Goal: Task Accomplishment & Management: Complete application form

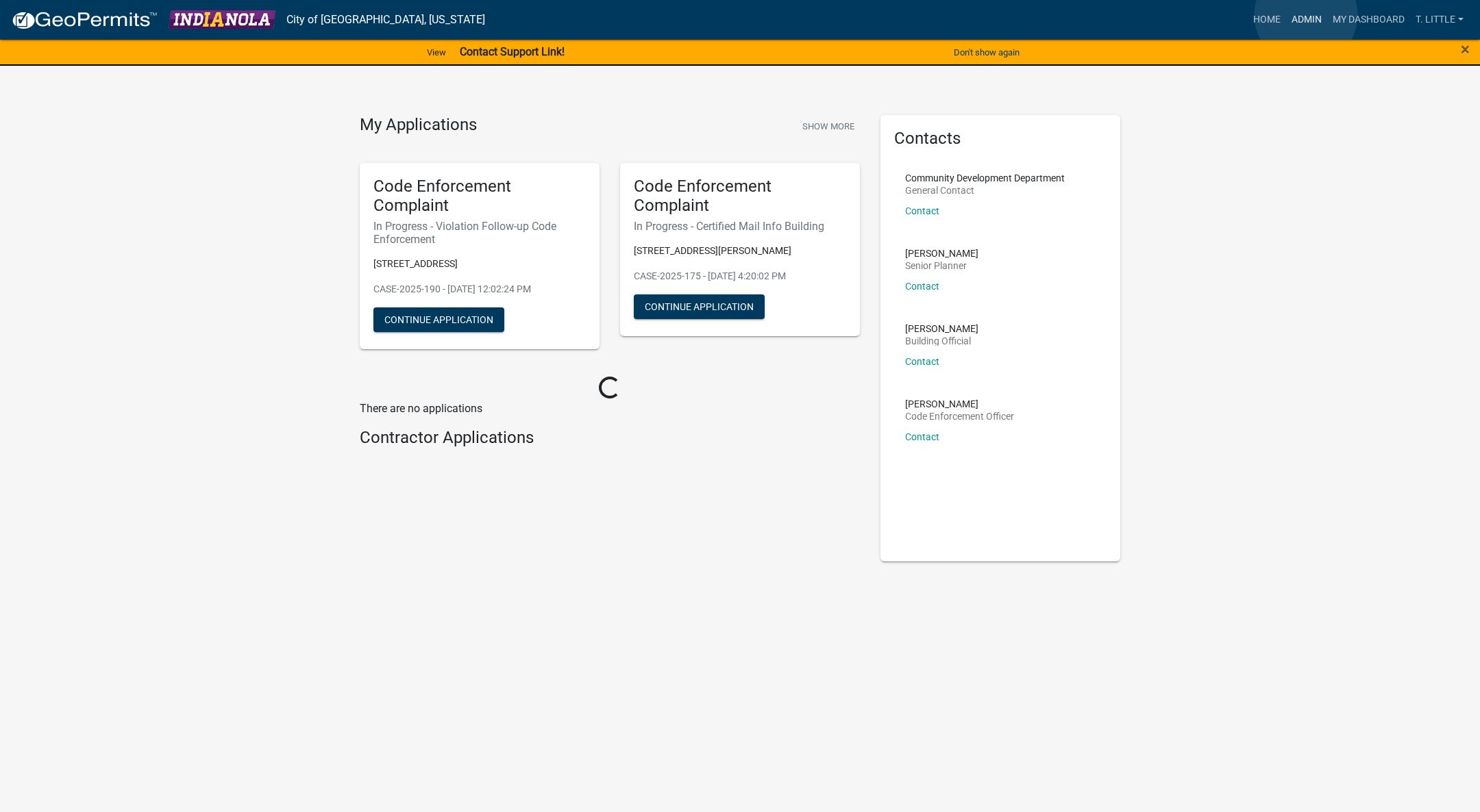
click at [1306, 15] on link "Admin" at bounding box center [1306, 20] width 41 height 26
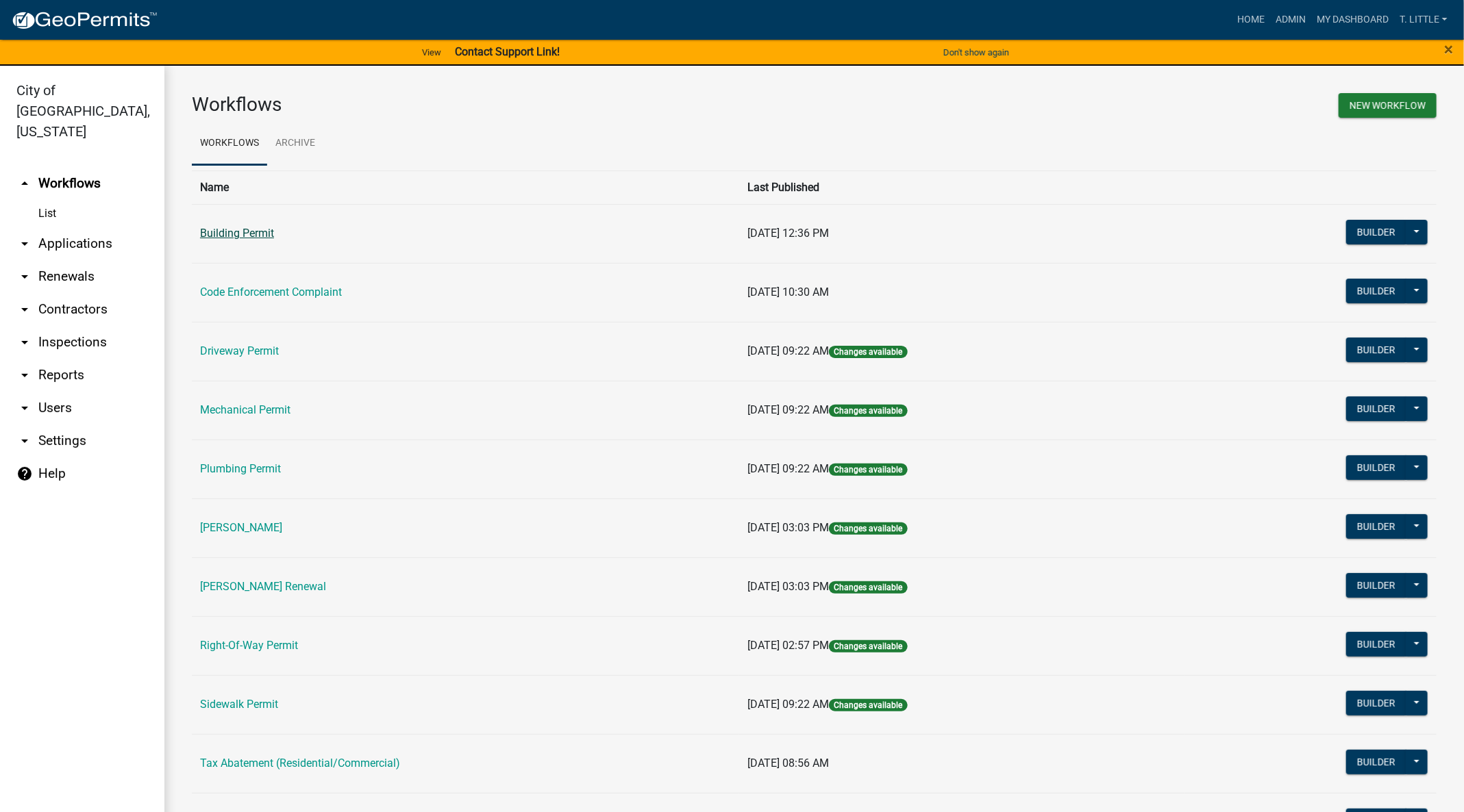
click at [213, 237] on link "Building Permit" at bounding box center [236, 232] width 74 height 13
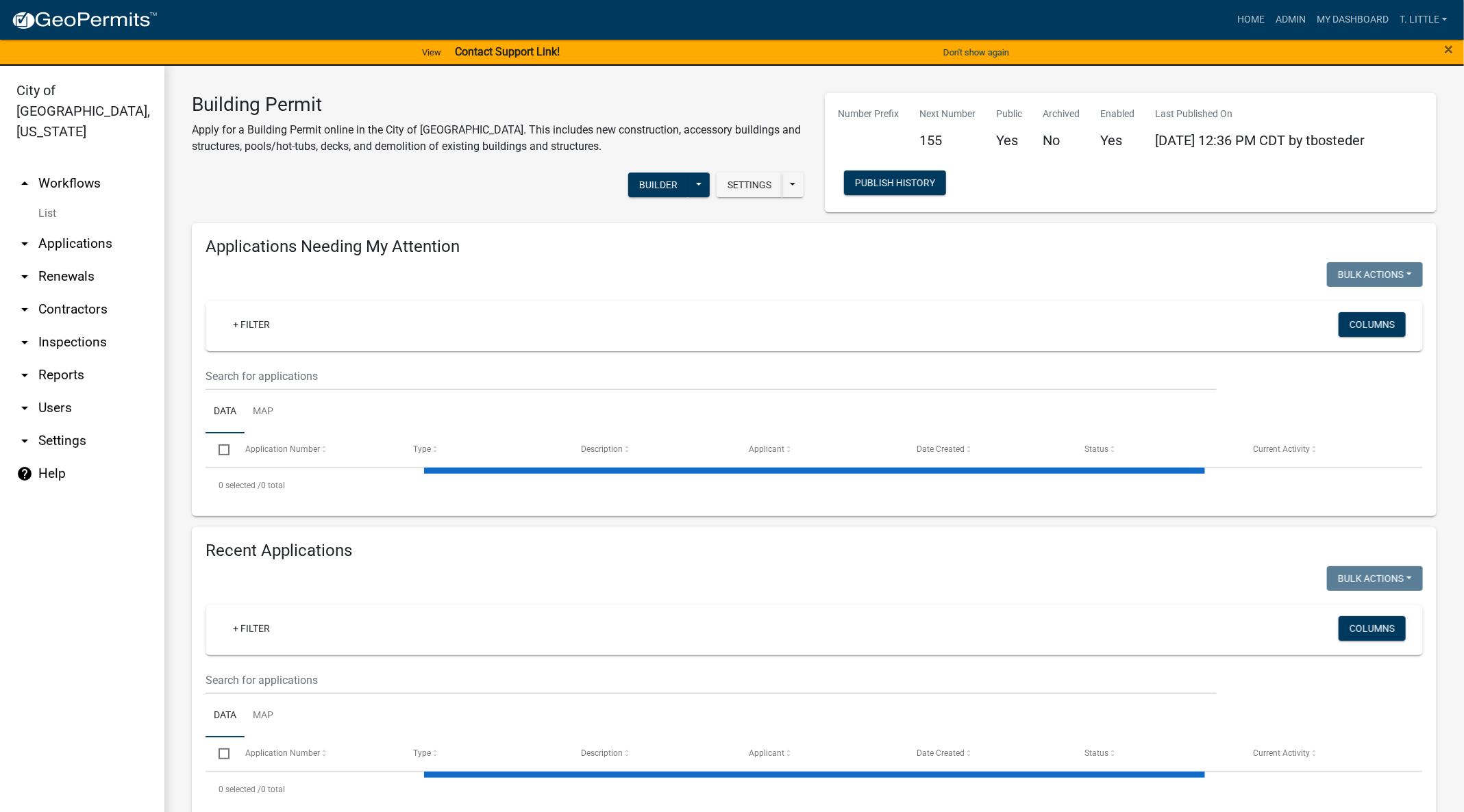
select select "3: 100"
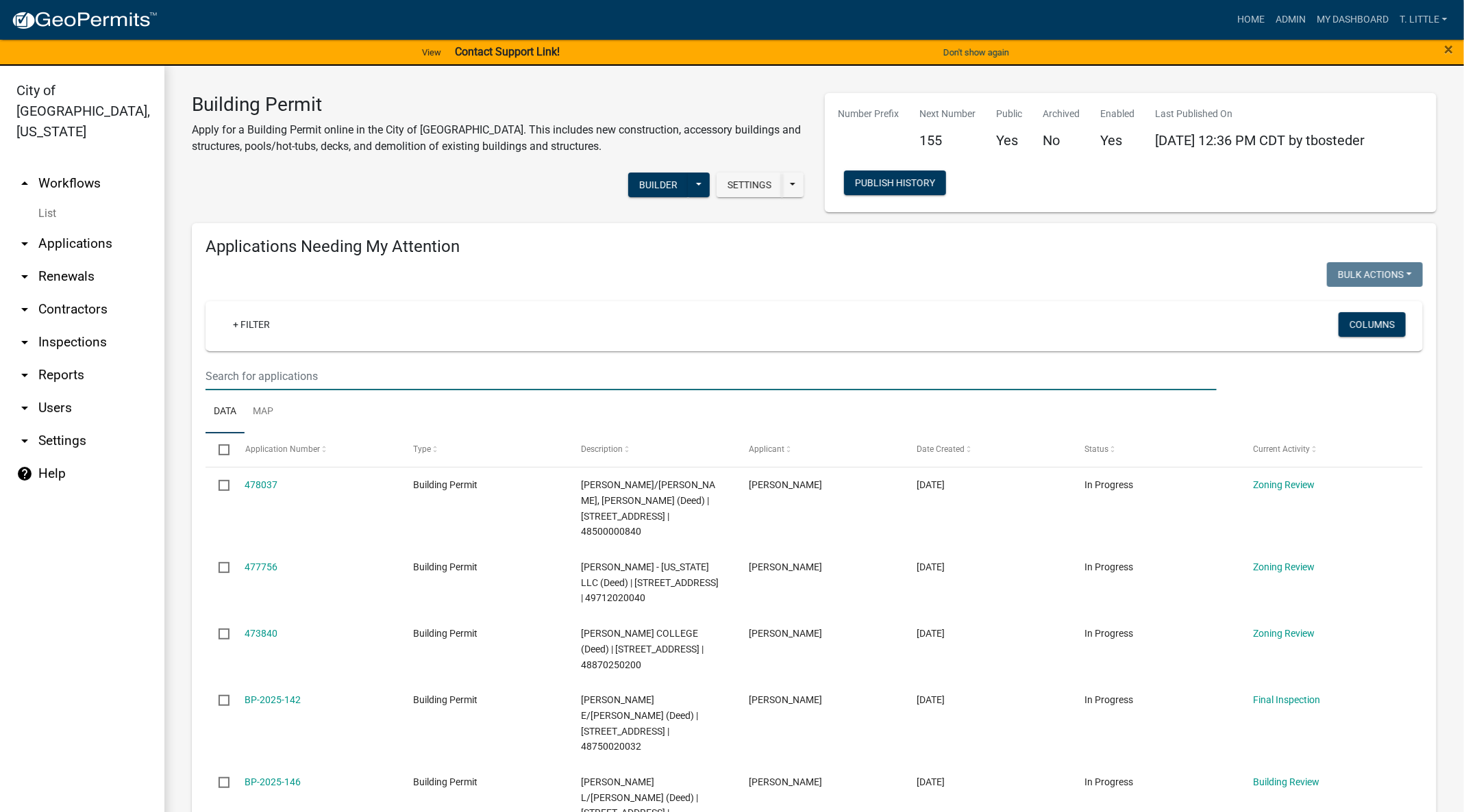
click at [313, 367] on input "text" at bounding box center [711, 377] width 1011 height 28
type input "S"
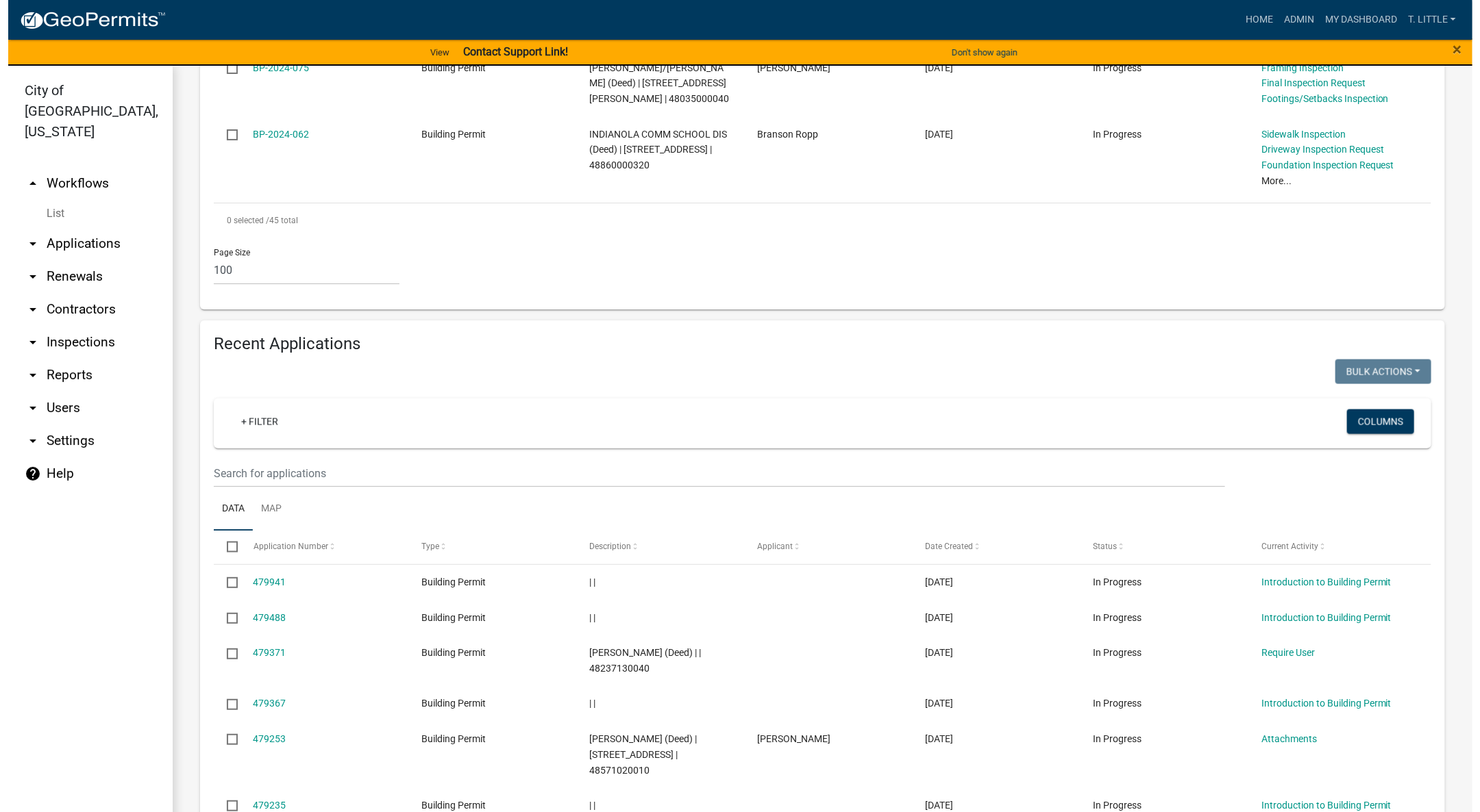
scroll to position [3936, 0]
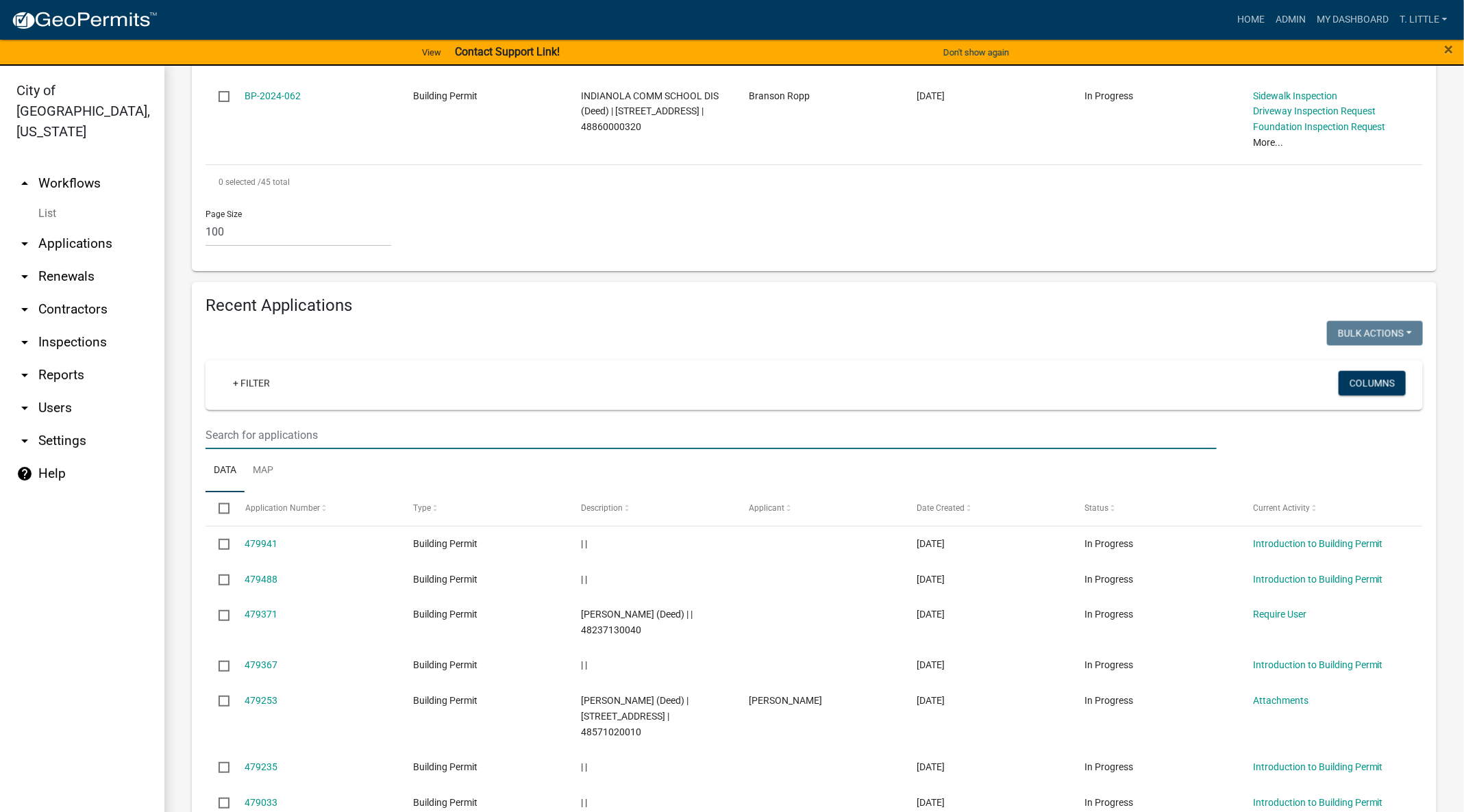
click at [520, 421] on input "text" at bounding box center [711, 435] width 1011 height 28
type input "2"
type input "S"
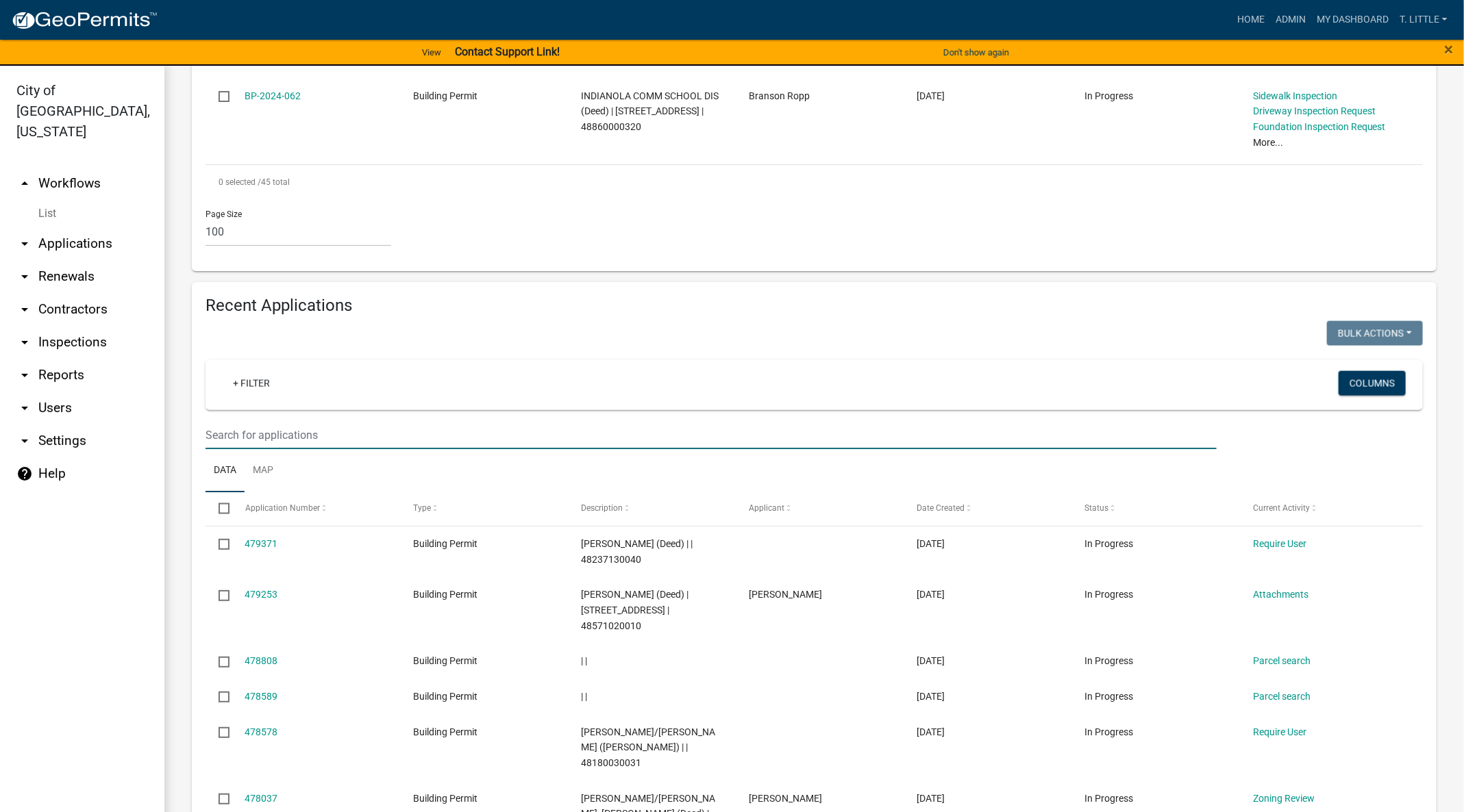
type input "s"
type input "Steger"
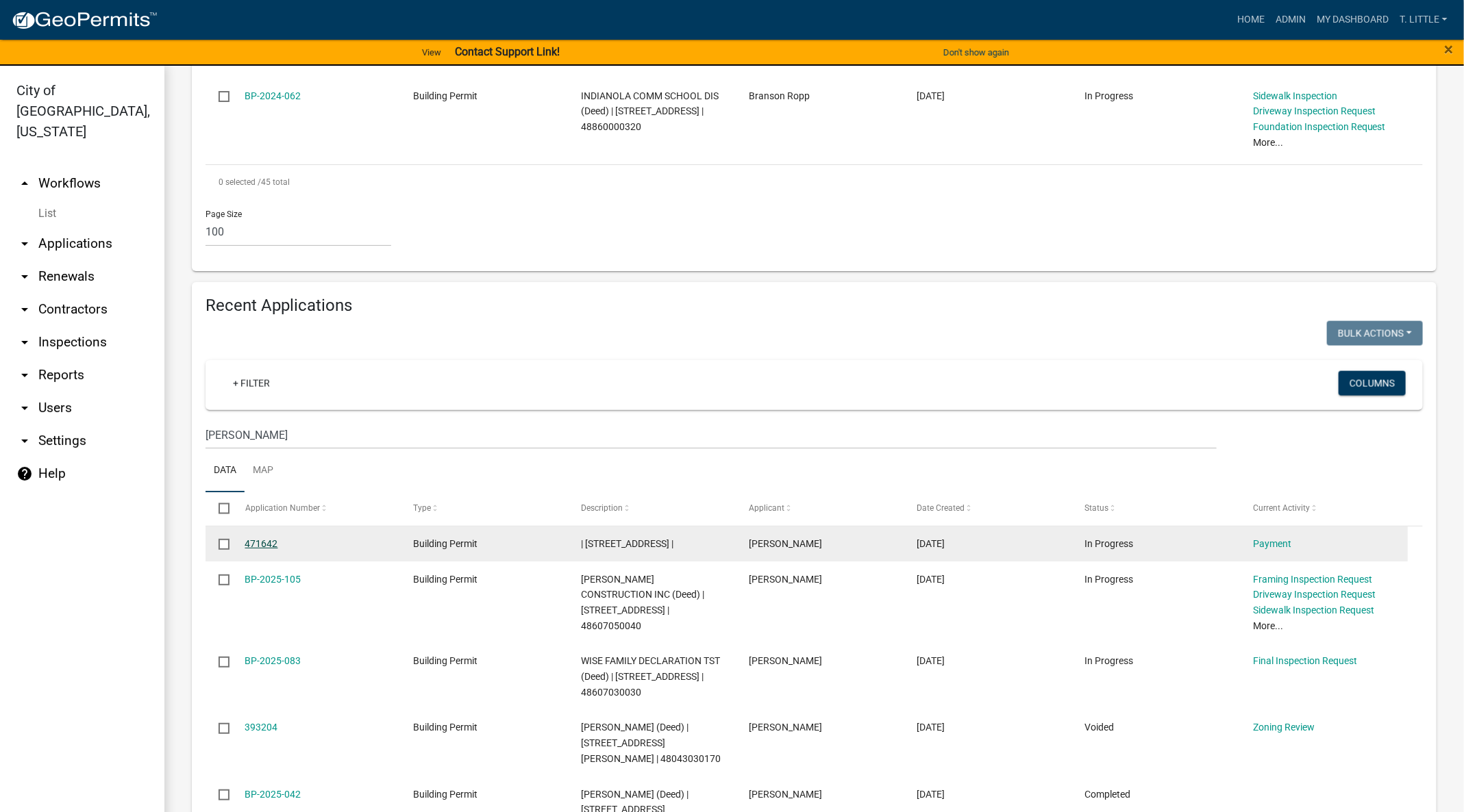
click at [269, 538] on link "471642" at bounding box center [262, 543] width 33 height 11
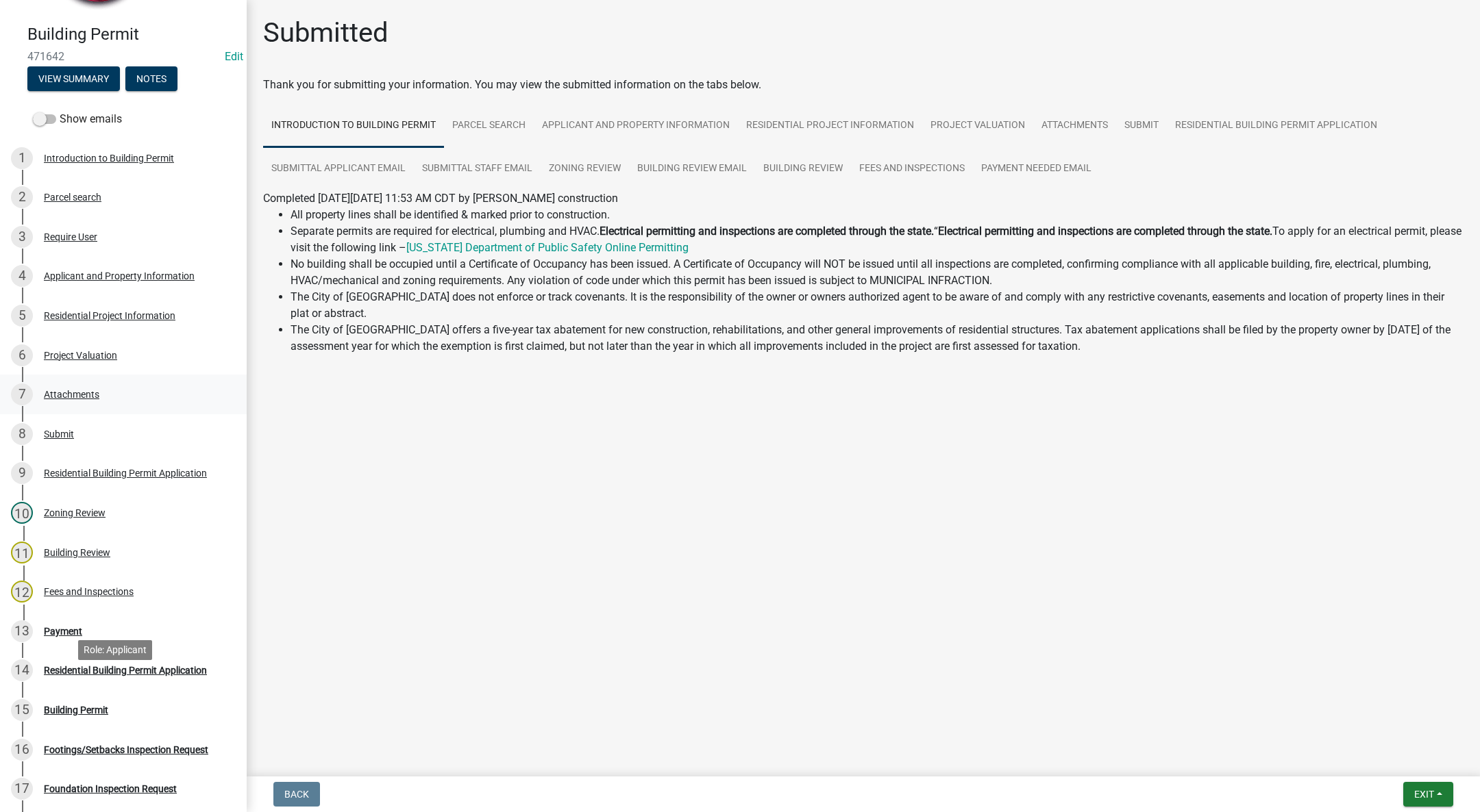
scroll to position [102, 0]
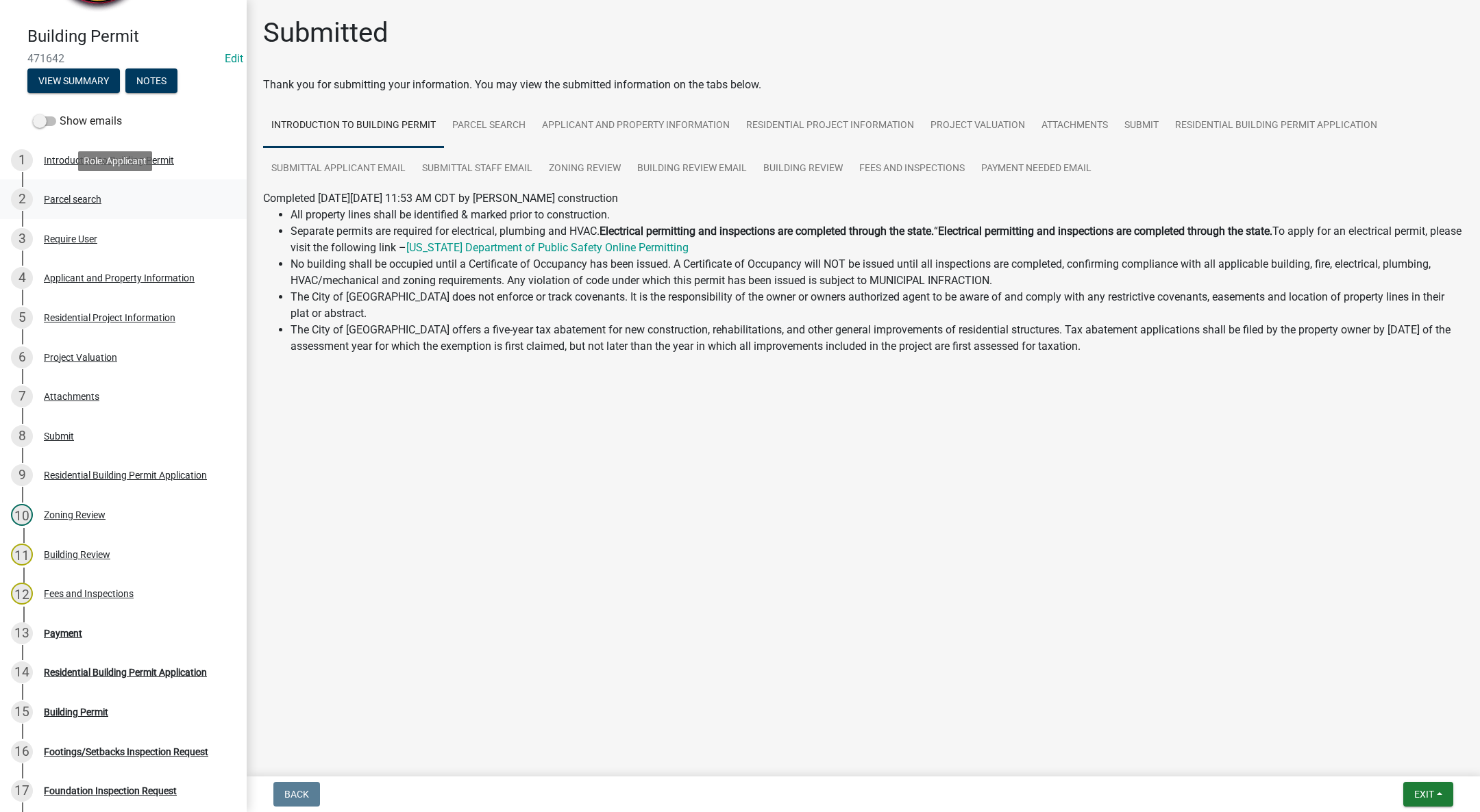
click at [76, 194] on div "Parcel search" at bounding box center [73, 199] width 57 height 10
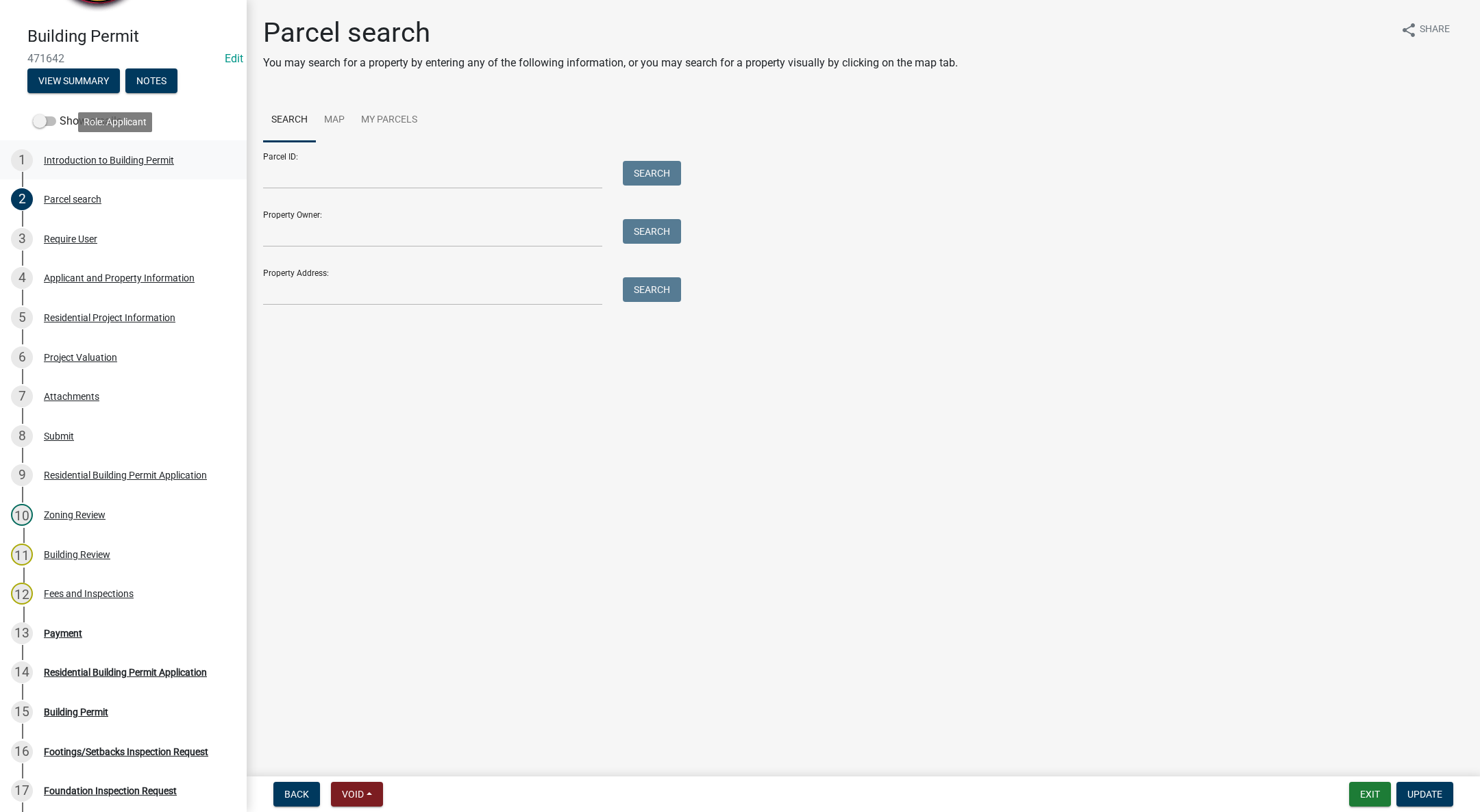
click at [75, 155] on div "Introduction to Building Permit" at bounding box center [109, 160] width 130 height 10
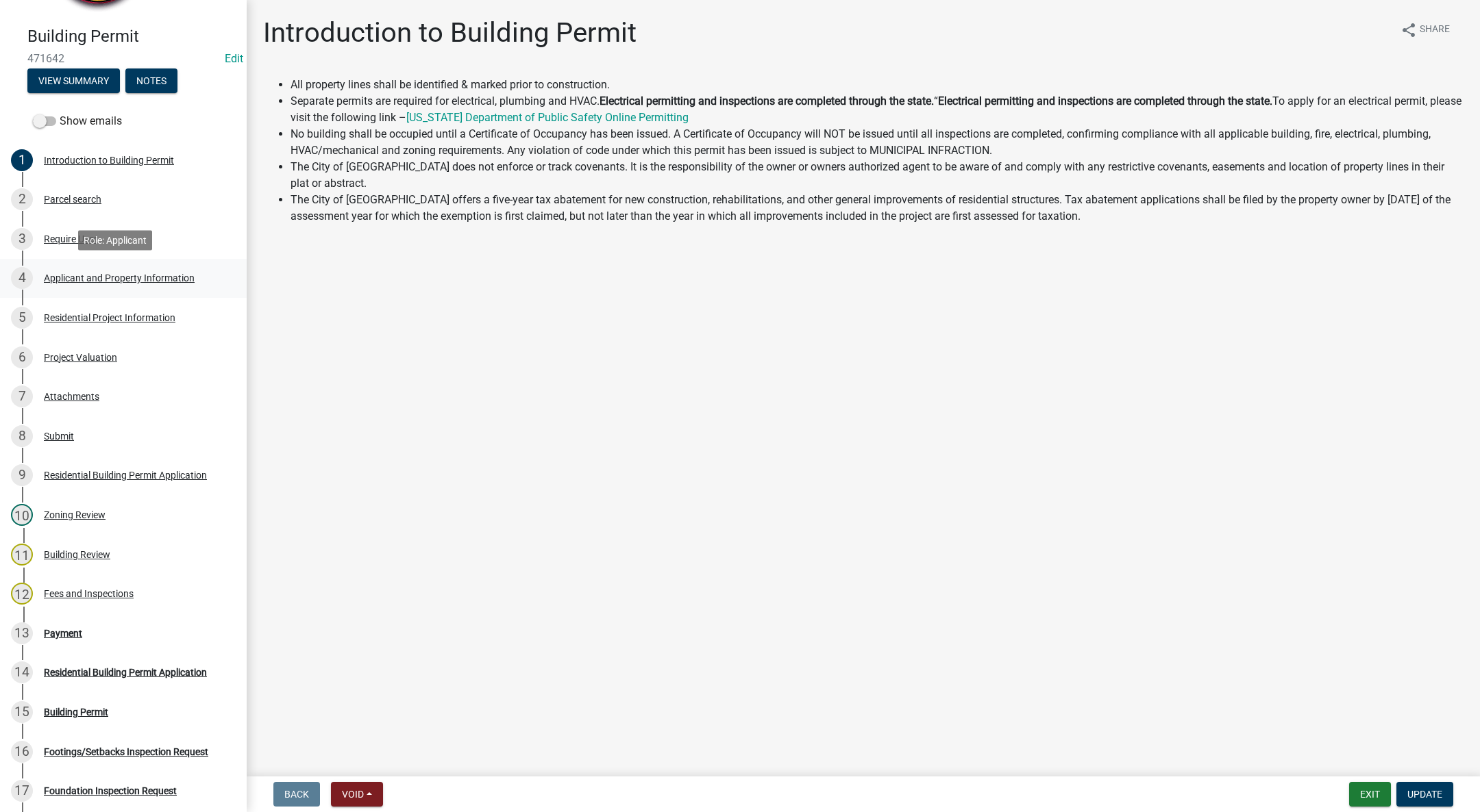
click at [96, 275] on div "Applicant and Property Information" at bounding box center [120, 278] width 151 height 10
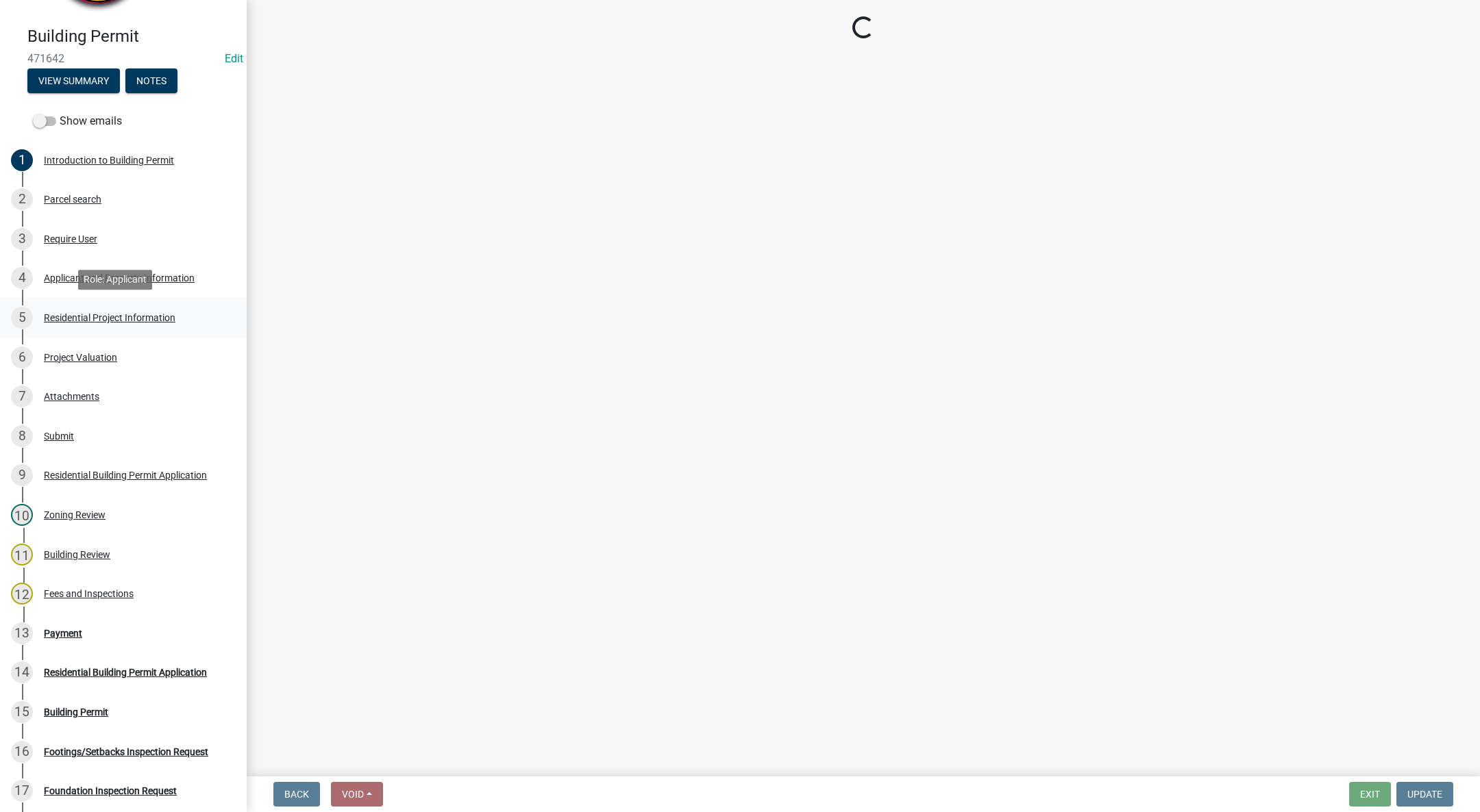
click at [84, 314] on div "Residential Project Information" at bounding box center [110, 318] width 132 height 10
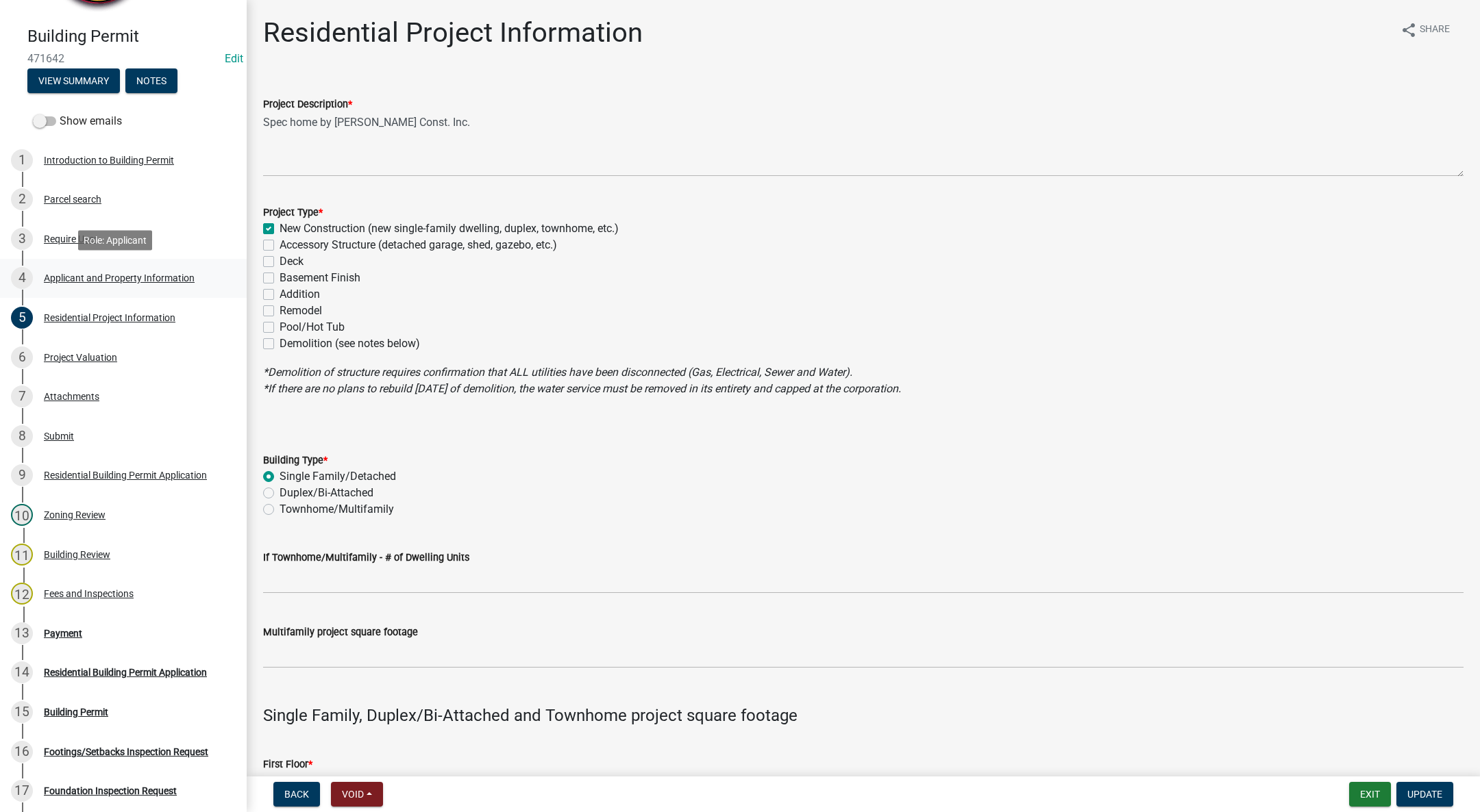
click at [60, 278] on div "Applicant and Property Information" at bounding box center [120, 278] width 151 height 10
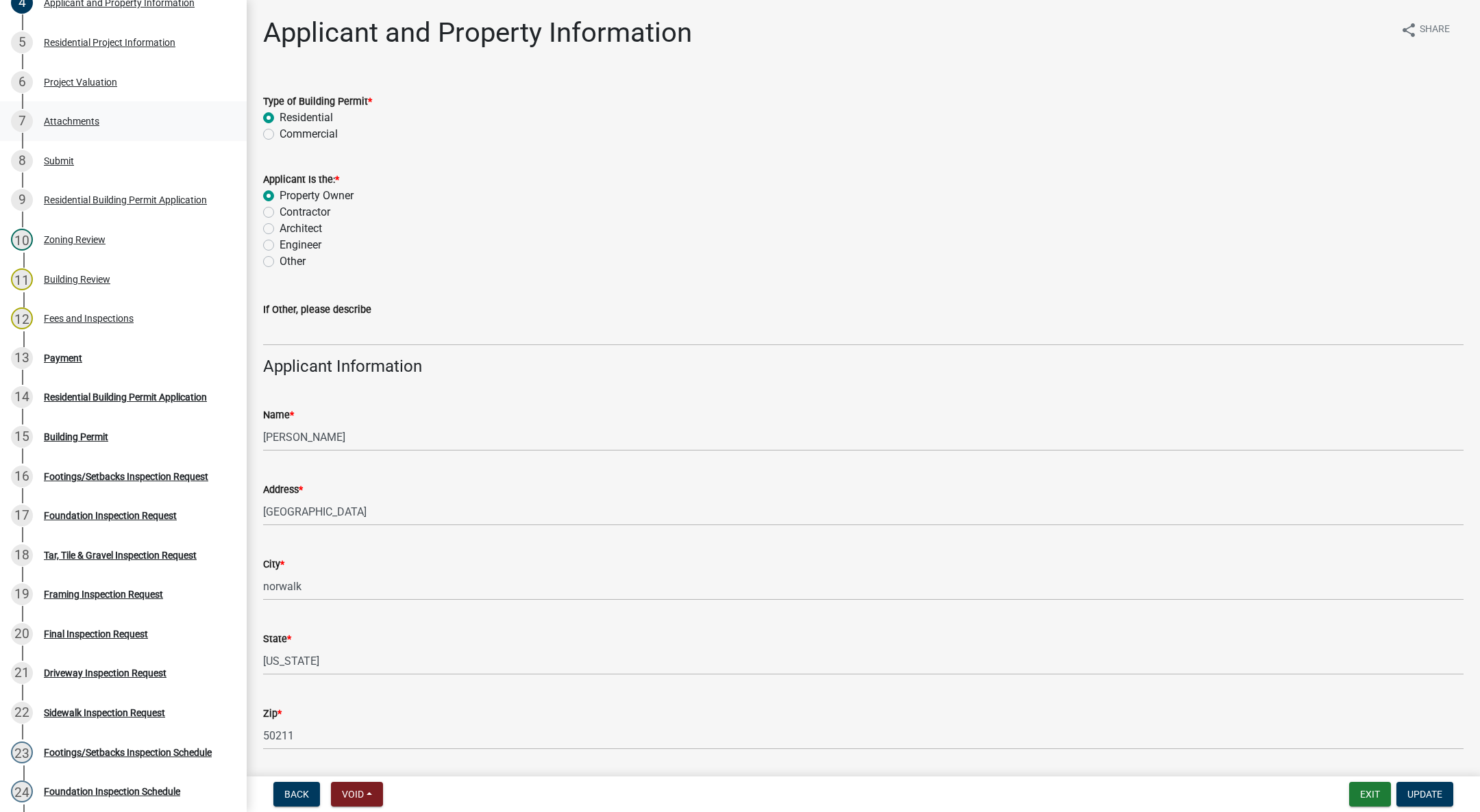
scroll to position [308, 0]
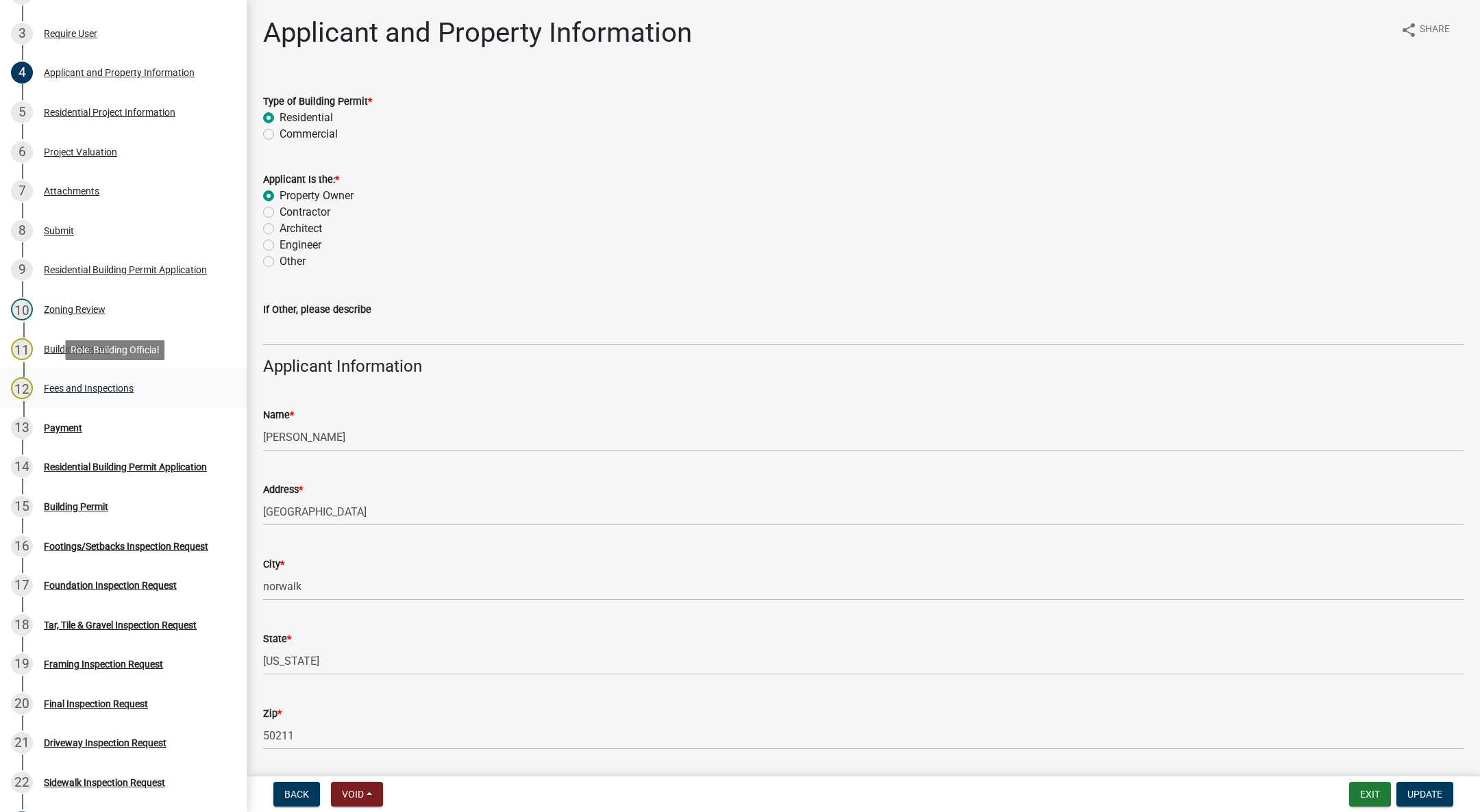
click at [115, 383] on div "Fees and Inspections" at bounding box center [89, 388] width 89 height 10
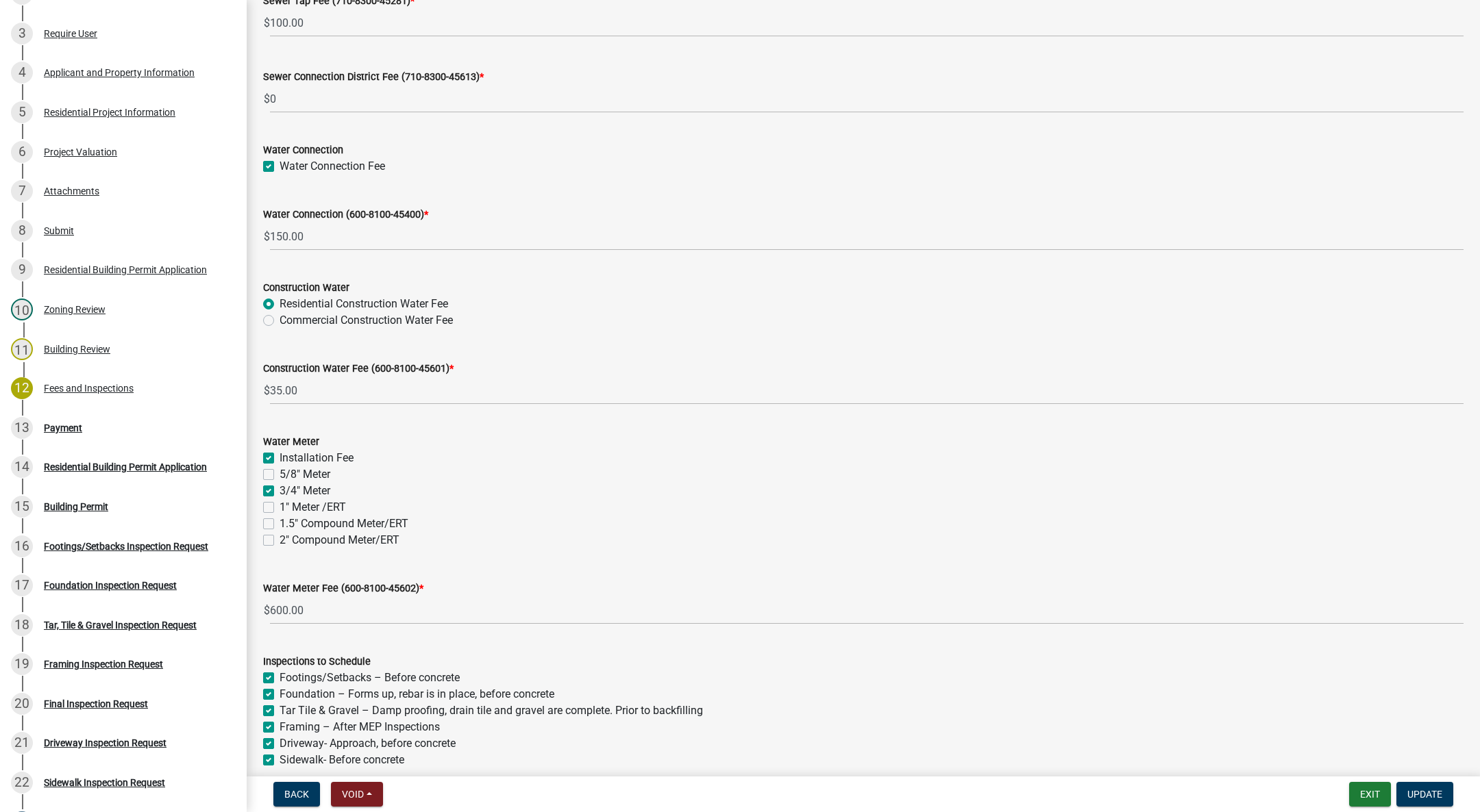
scroll to position [1148, 0]
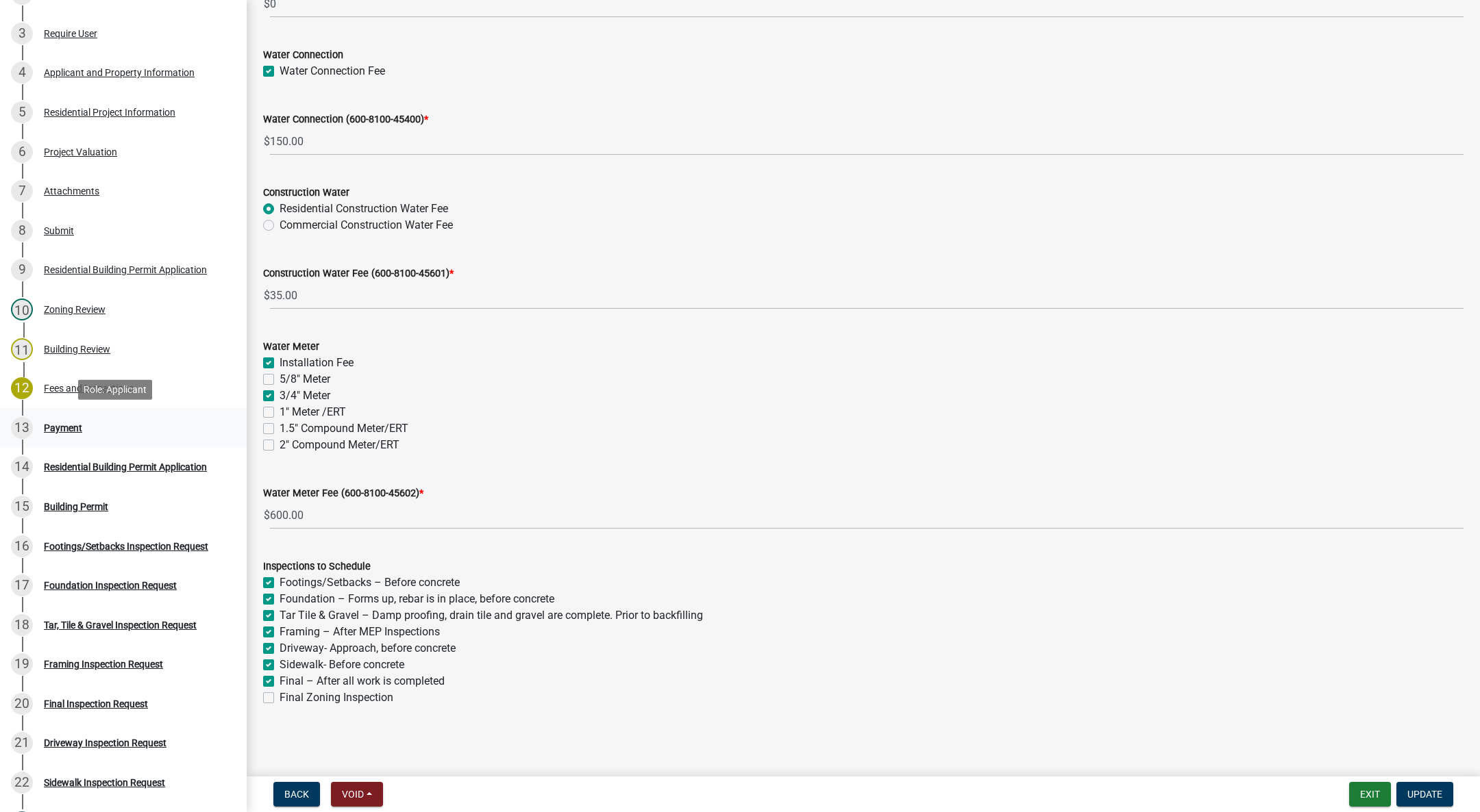
click at [50, 428] on div "Payment" at bounding box center [63, 428] width 38 height 10
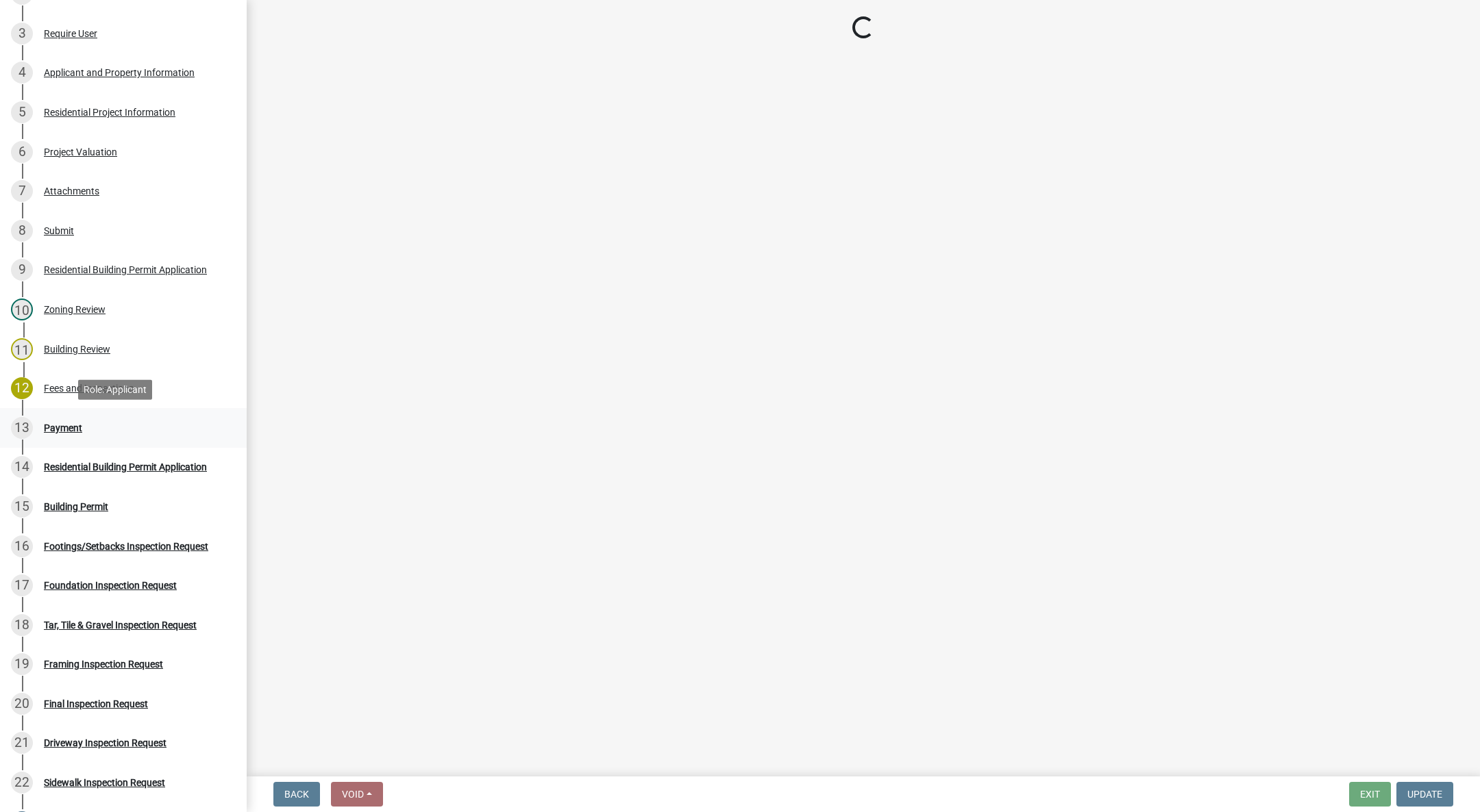
scroll to position [0, 0]
select select "3: 3"
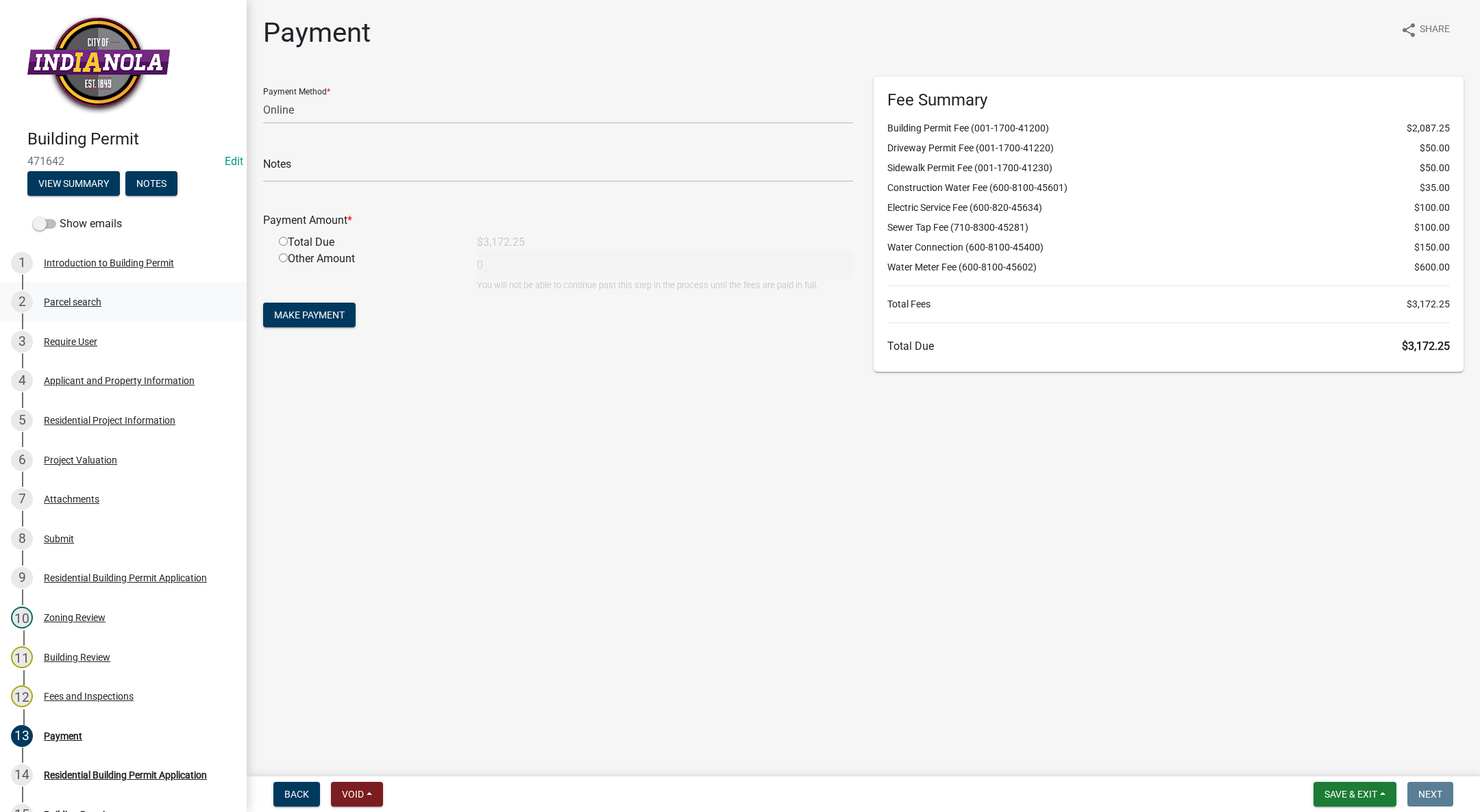
click at [79, 304] on div "Parcel search" at bounding box center [73, 302] width 57 height 10
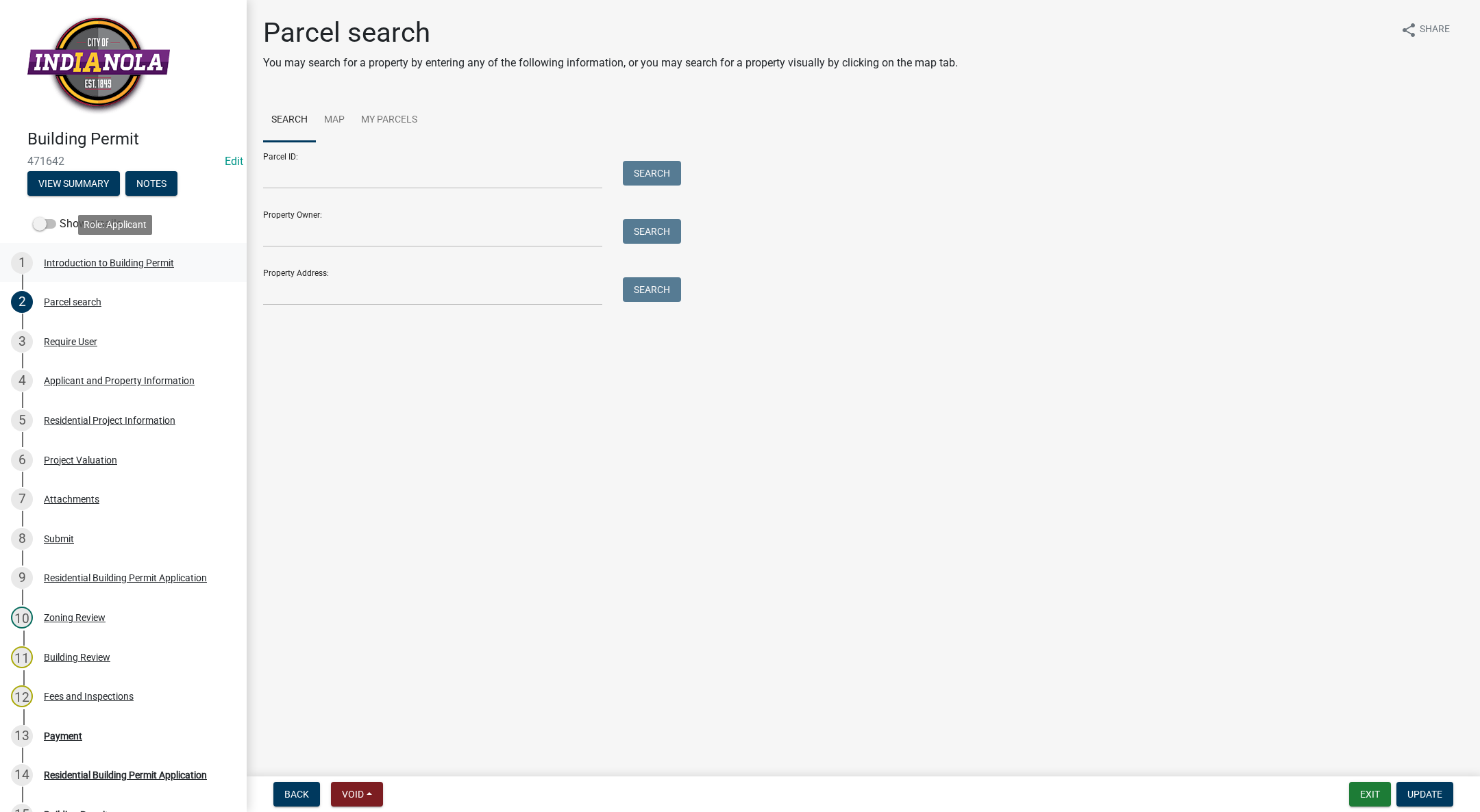
click at [51, 265] on div "Introduction to Building Permit" at bounding box center [109, 263] width 130 height 10
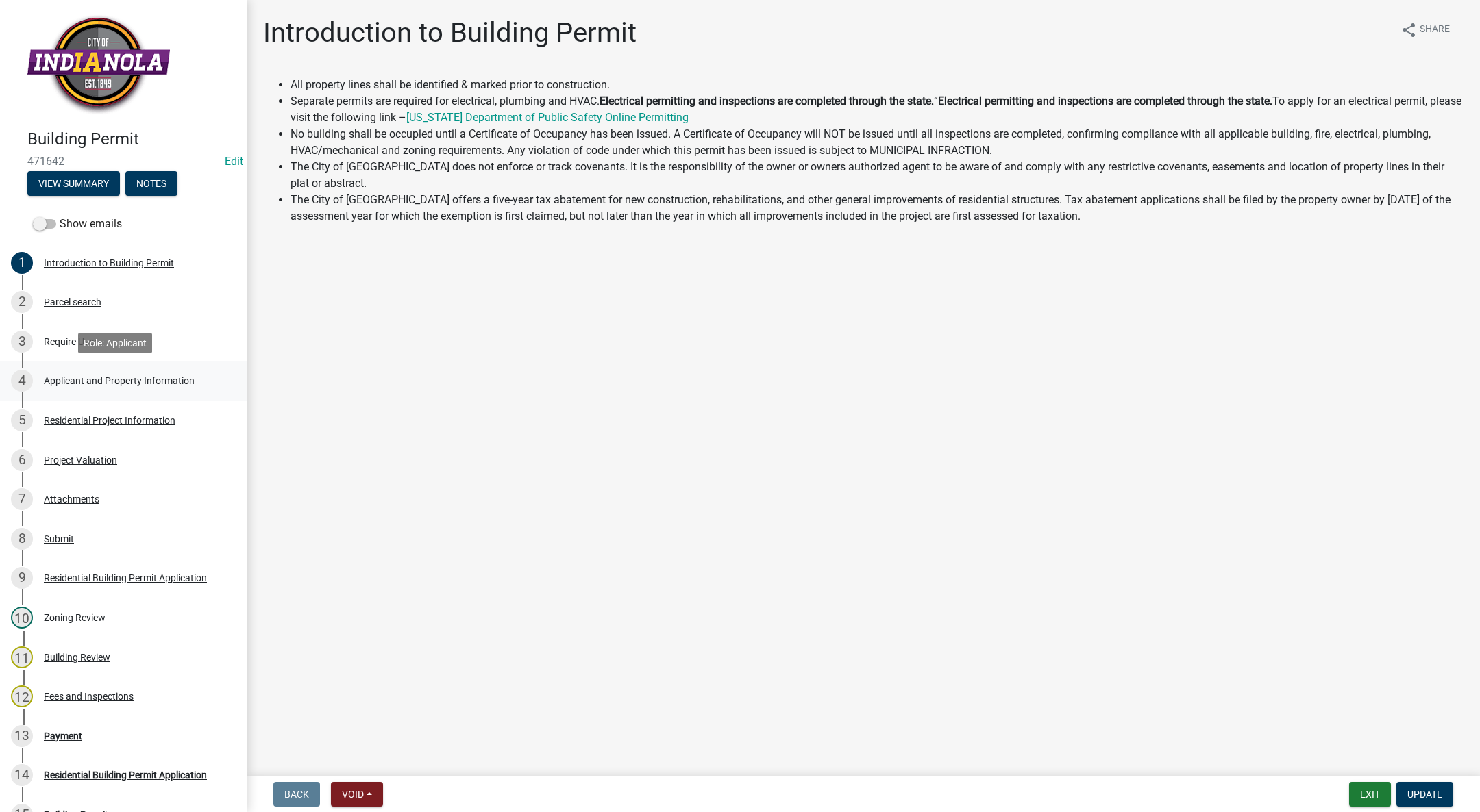
click at [78, 368] on link "4 Applicant and Property Information" at bounding box center [123, 382] width 247 height 40
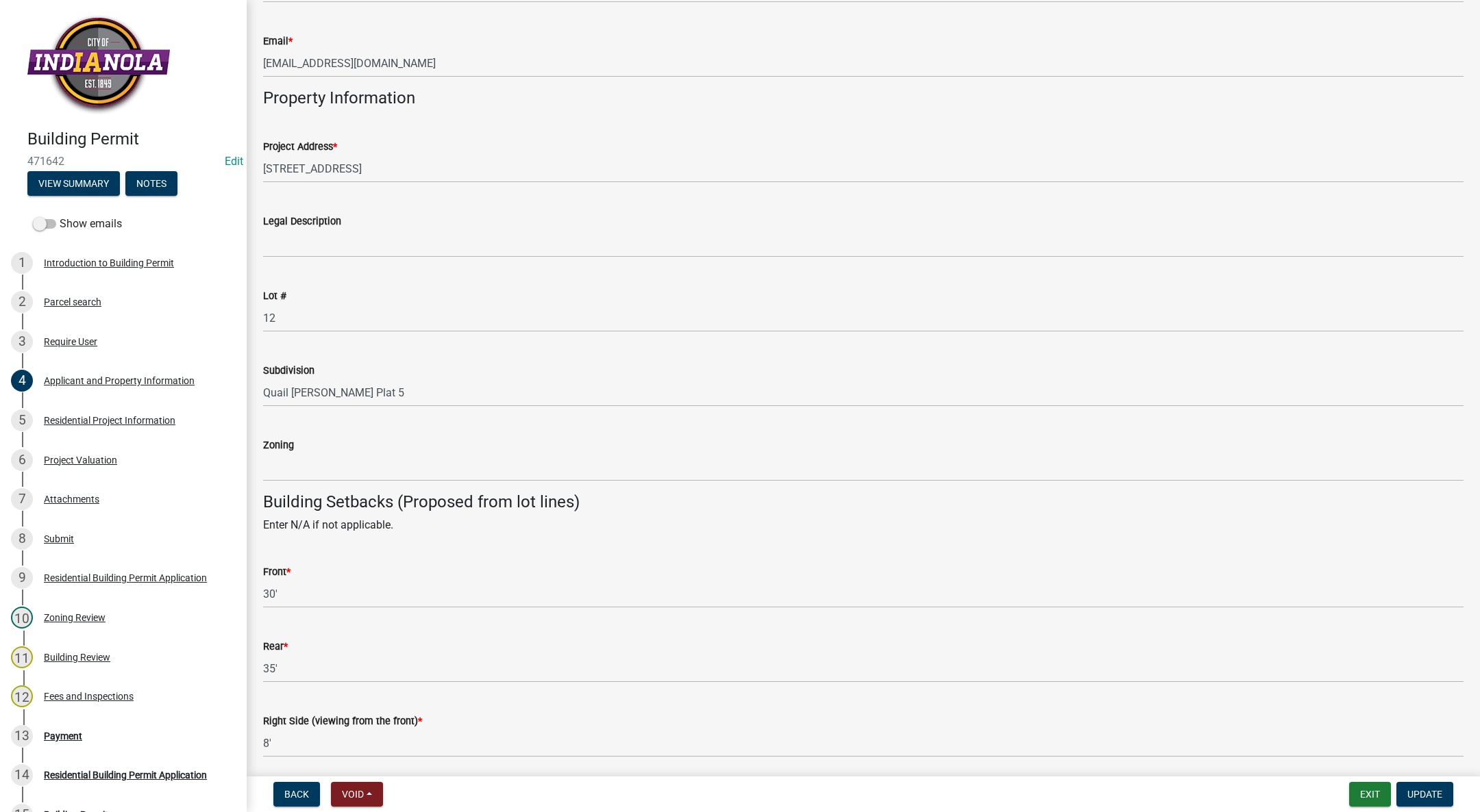
scroll to position [616, 0]
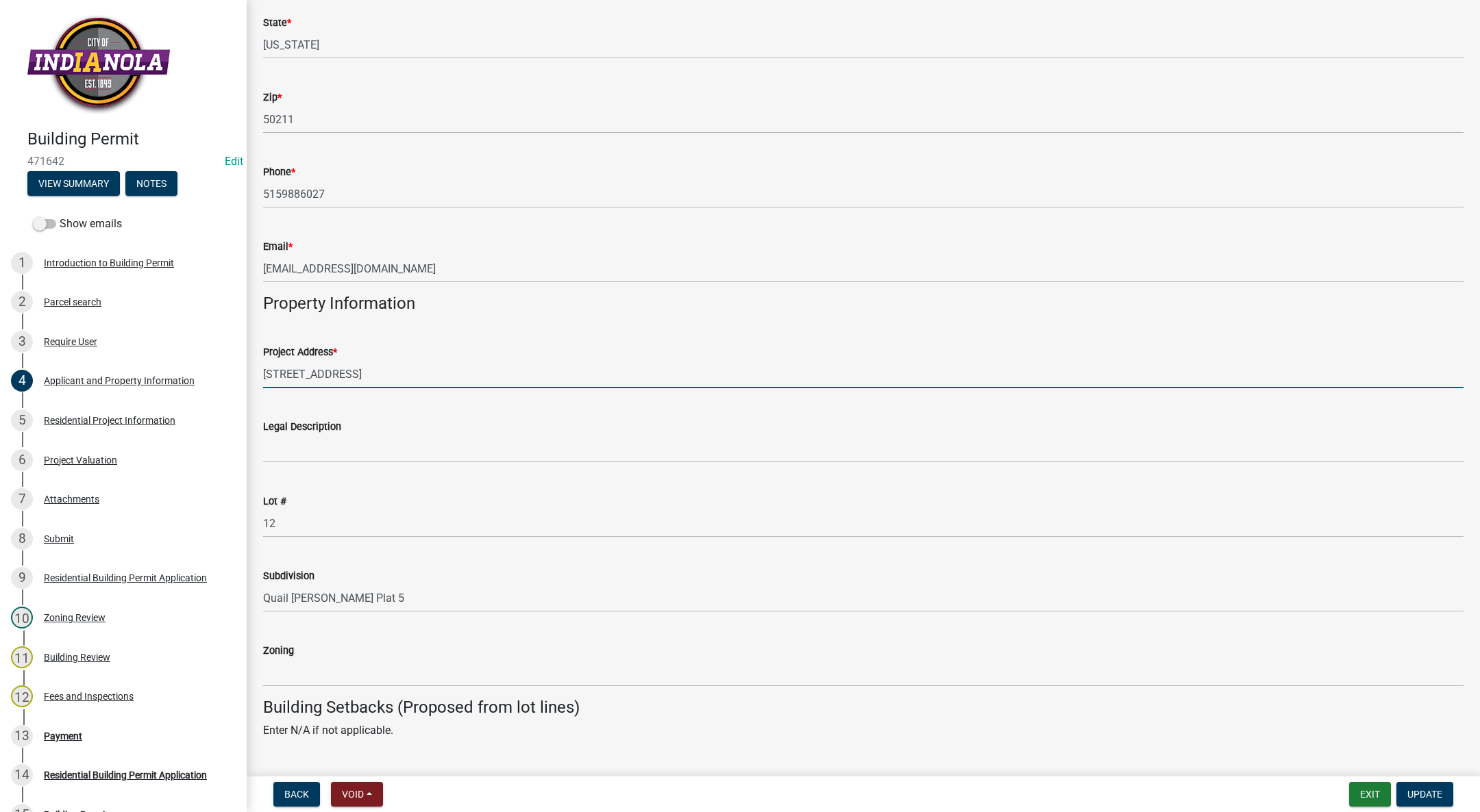
click at [284, 376] on input "2307 N 7th Street" at bounding box center [863, 374] width 1200 height 28
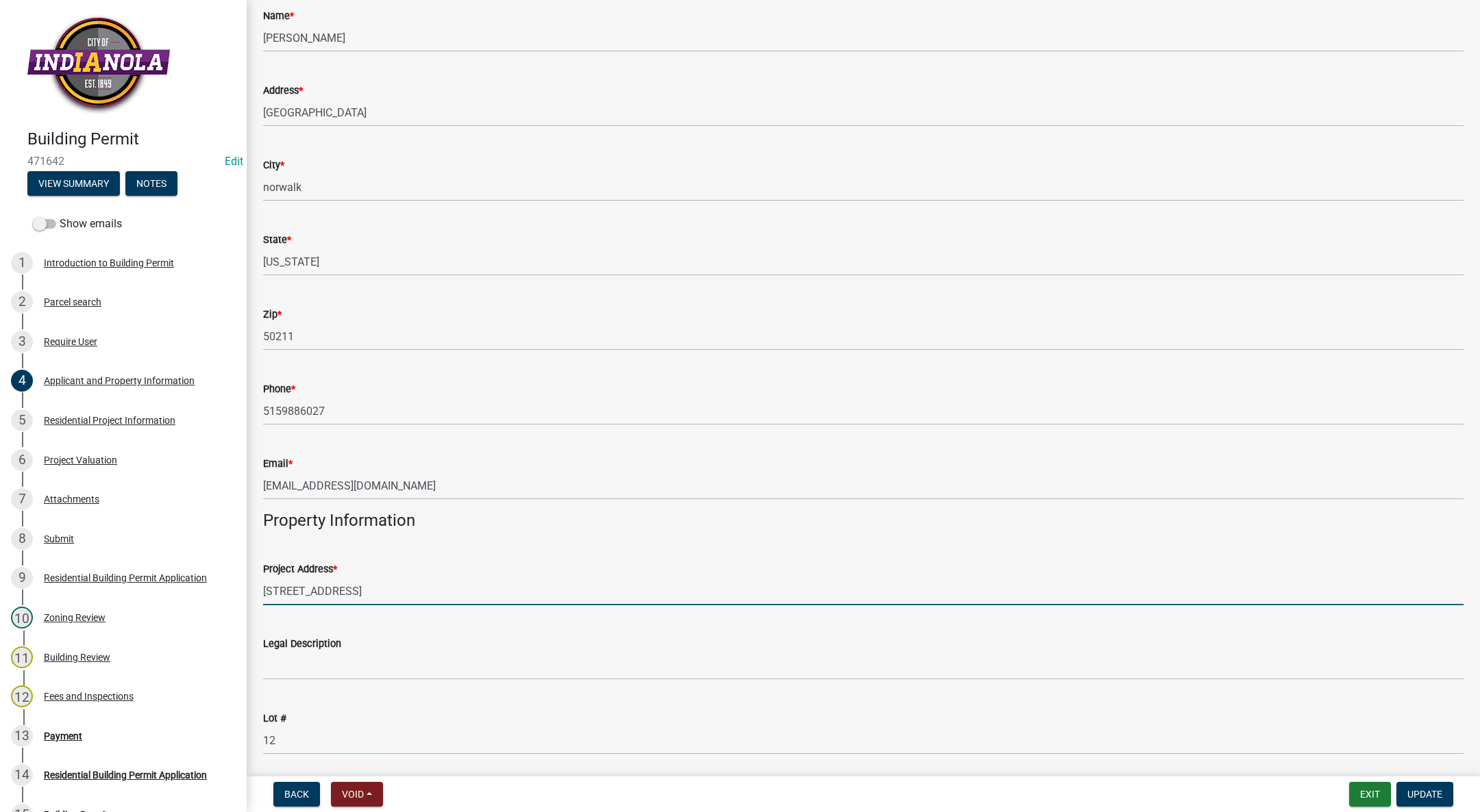
scroll to position [514, 0]
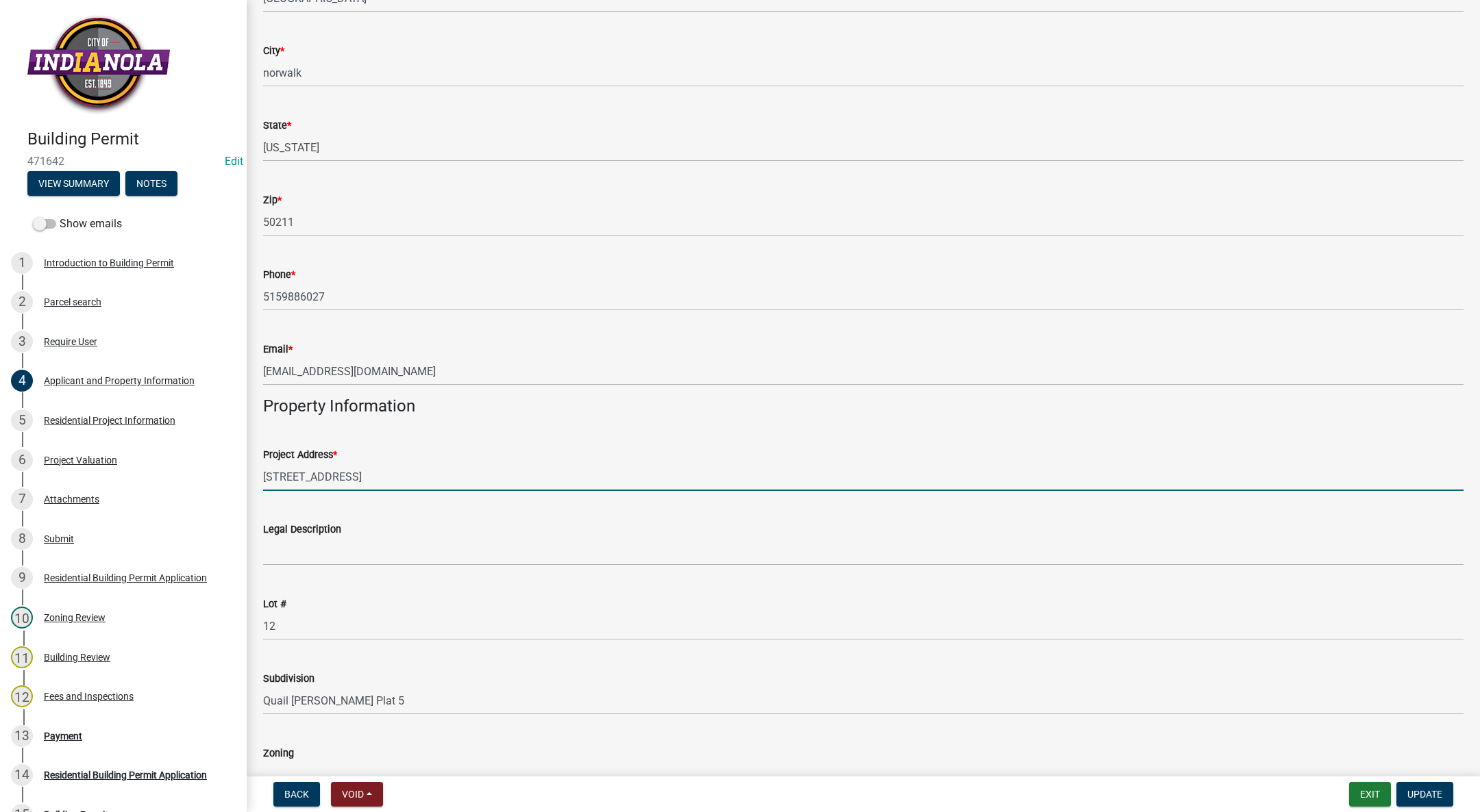
type input "[STREET_ADDRESS]"
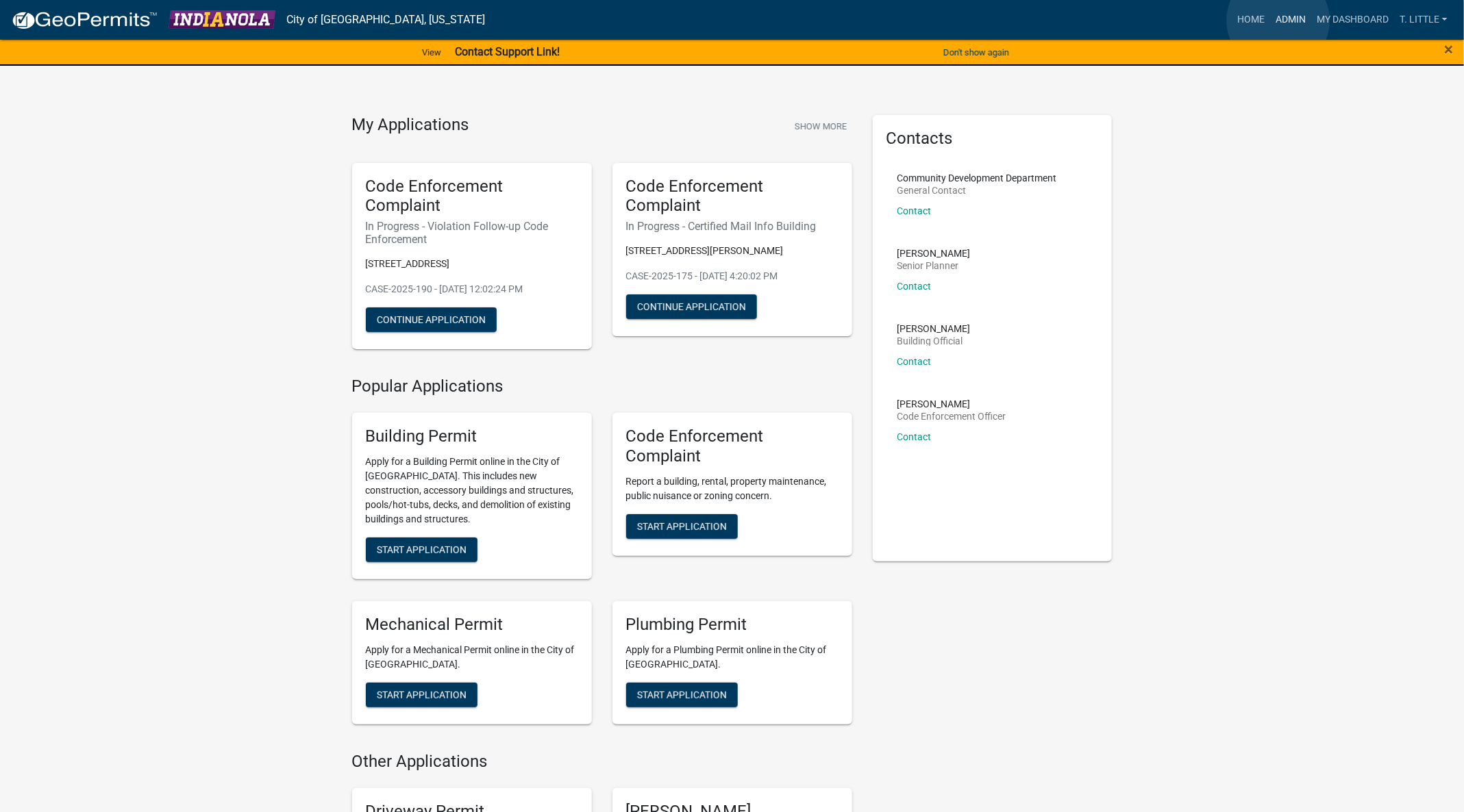
click at [1278, 21] on link "Admin" at bounding box center [1290, 20] width 41 height 26
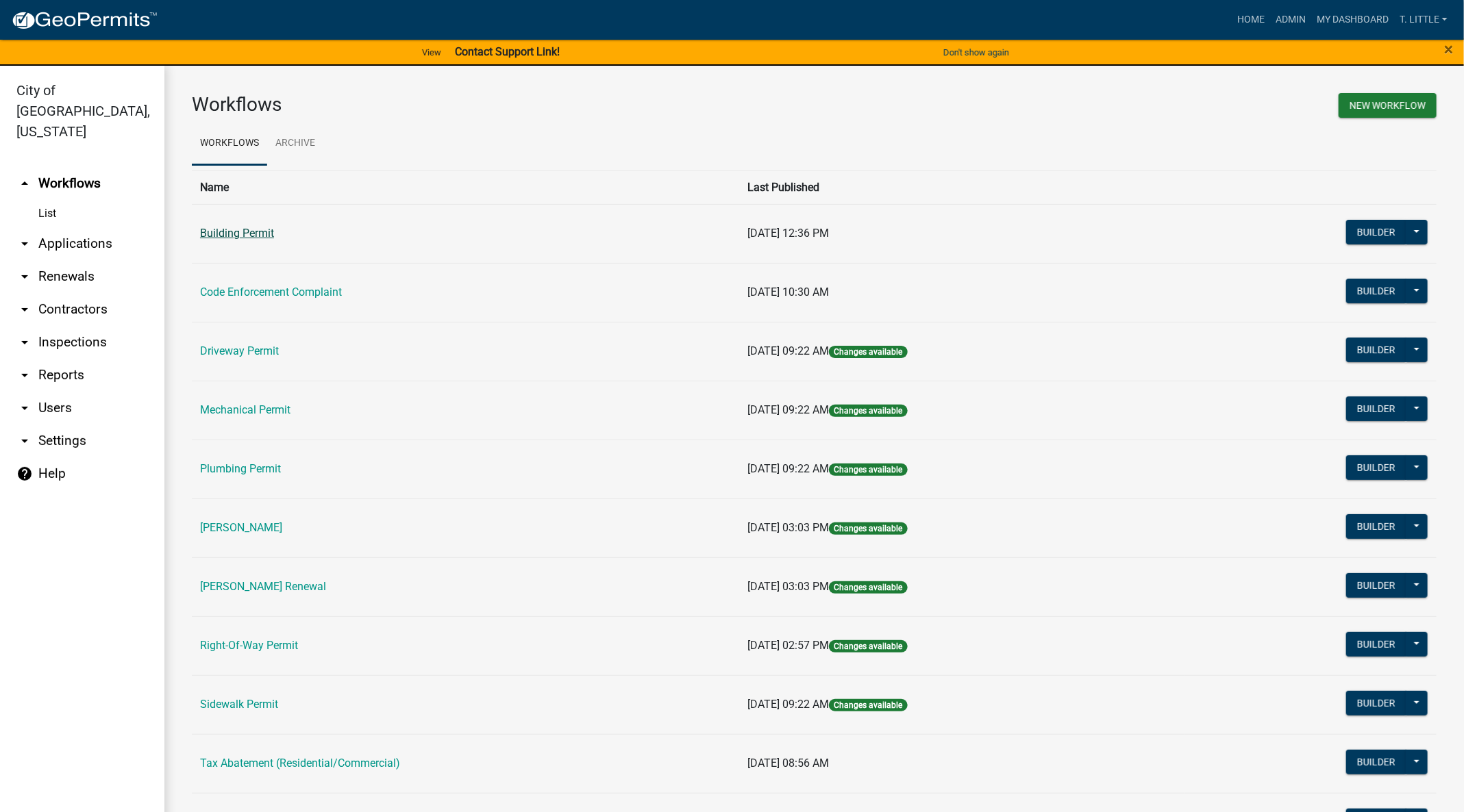
click at [226, 233] on link "Building Permit" at bounding box center [236, 232] width 74 height 13
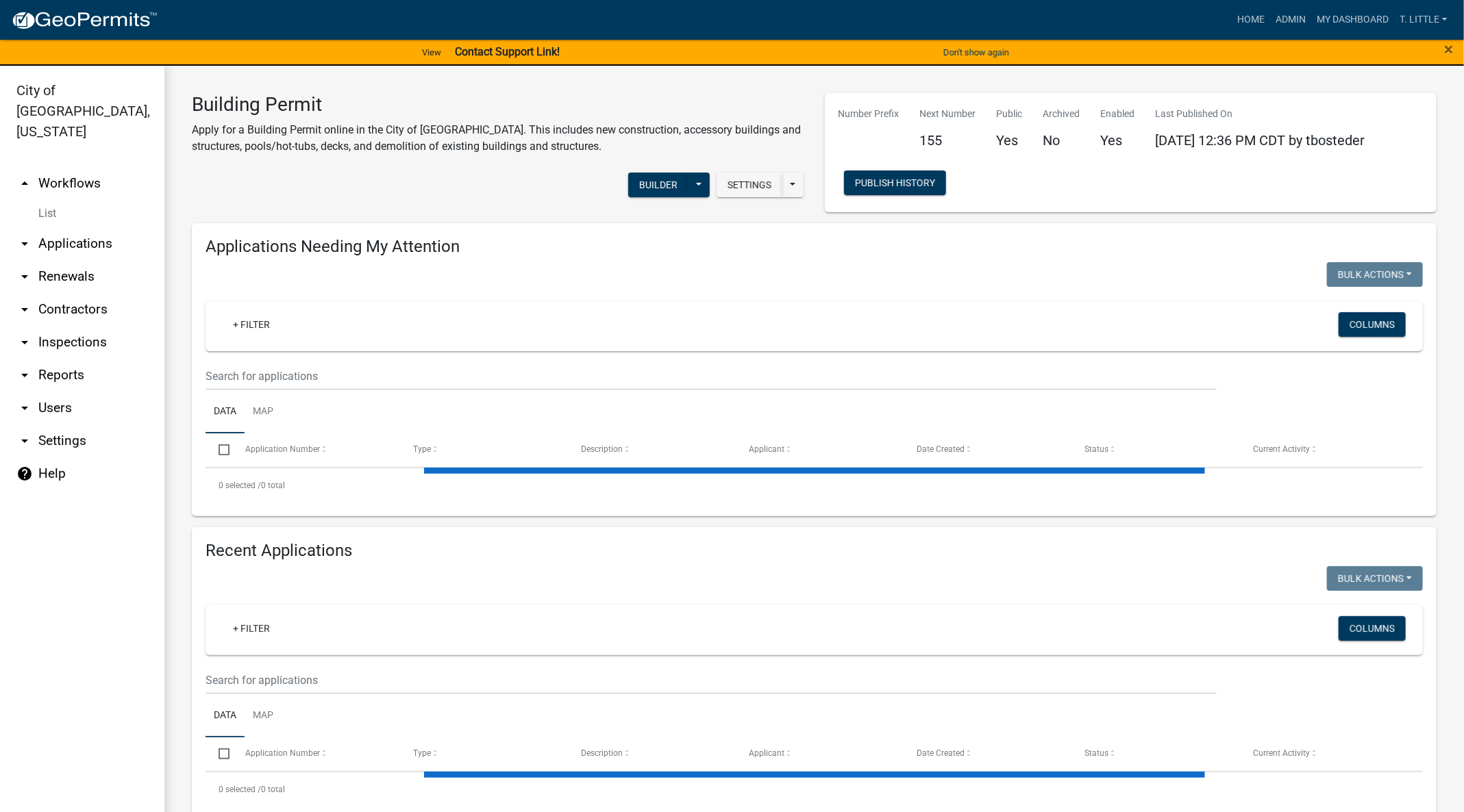
select select "3: 100"
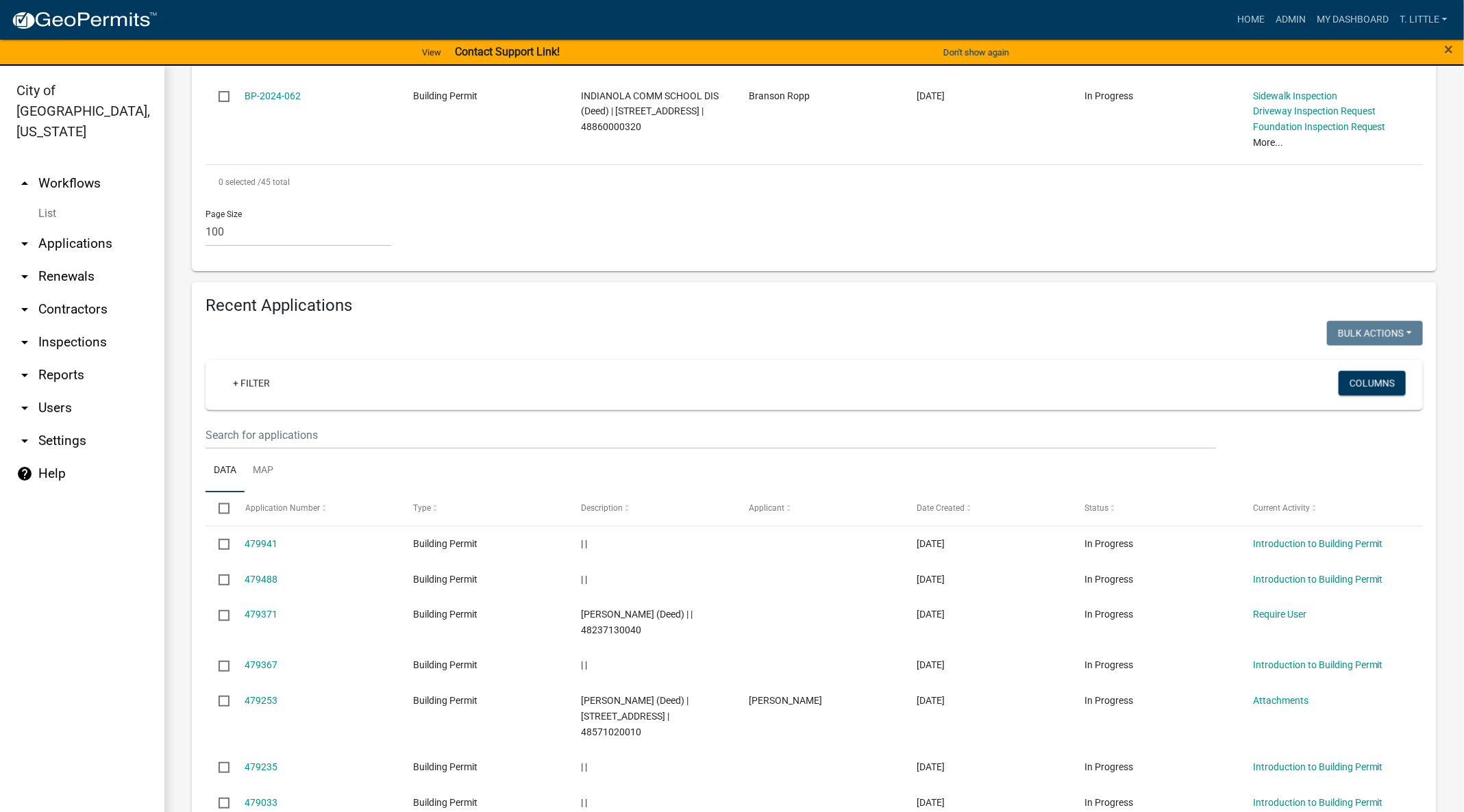
scroll to position [3525, 0]
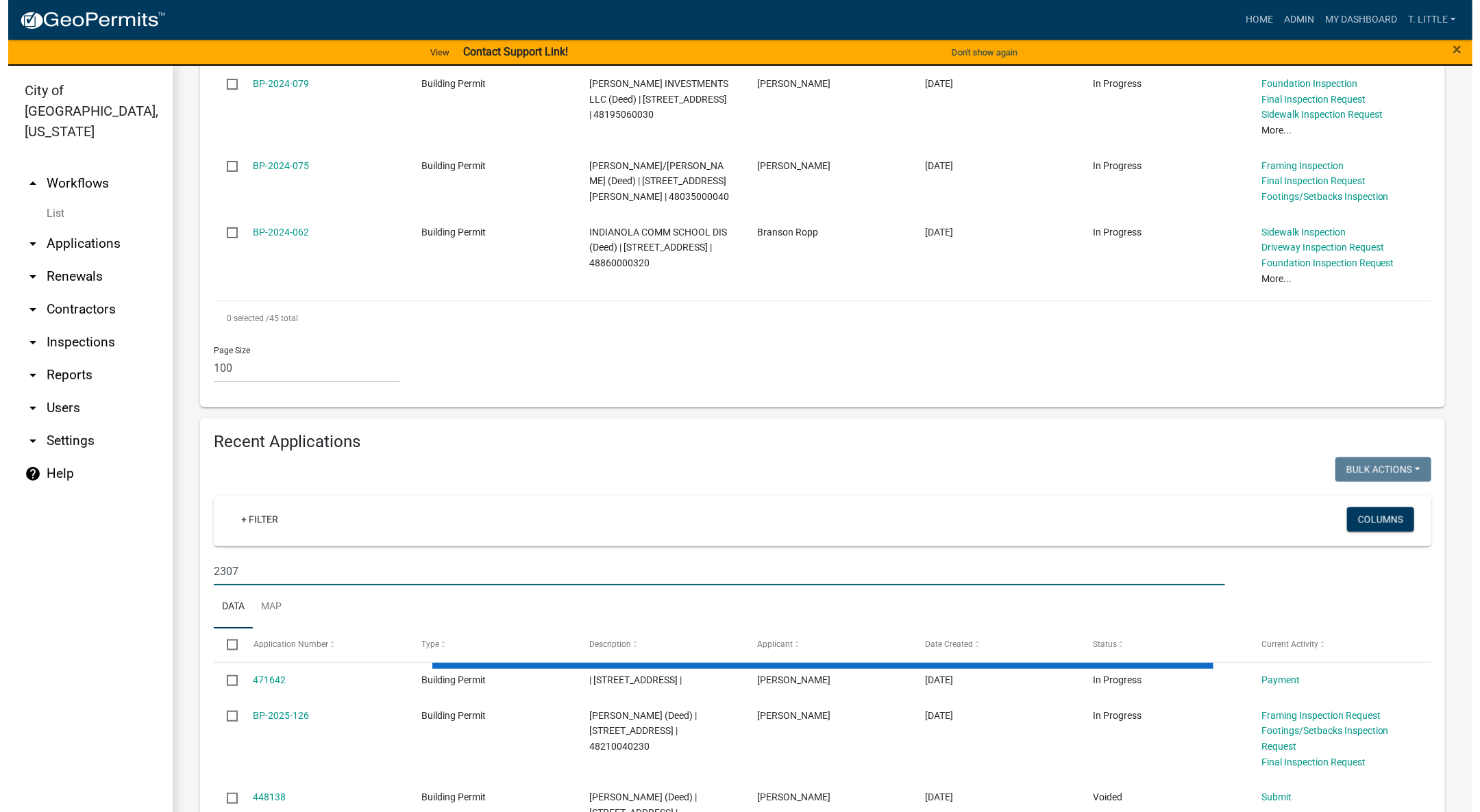
scroll to position [3580, 0]
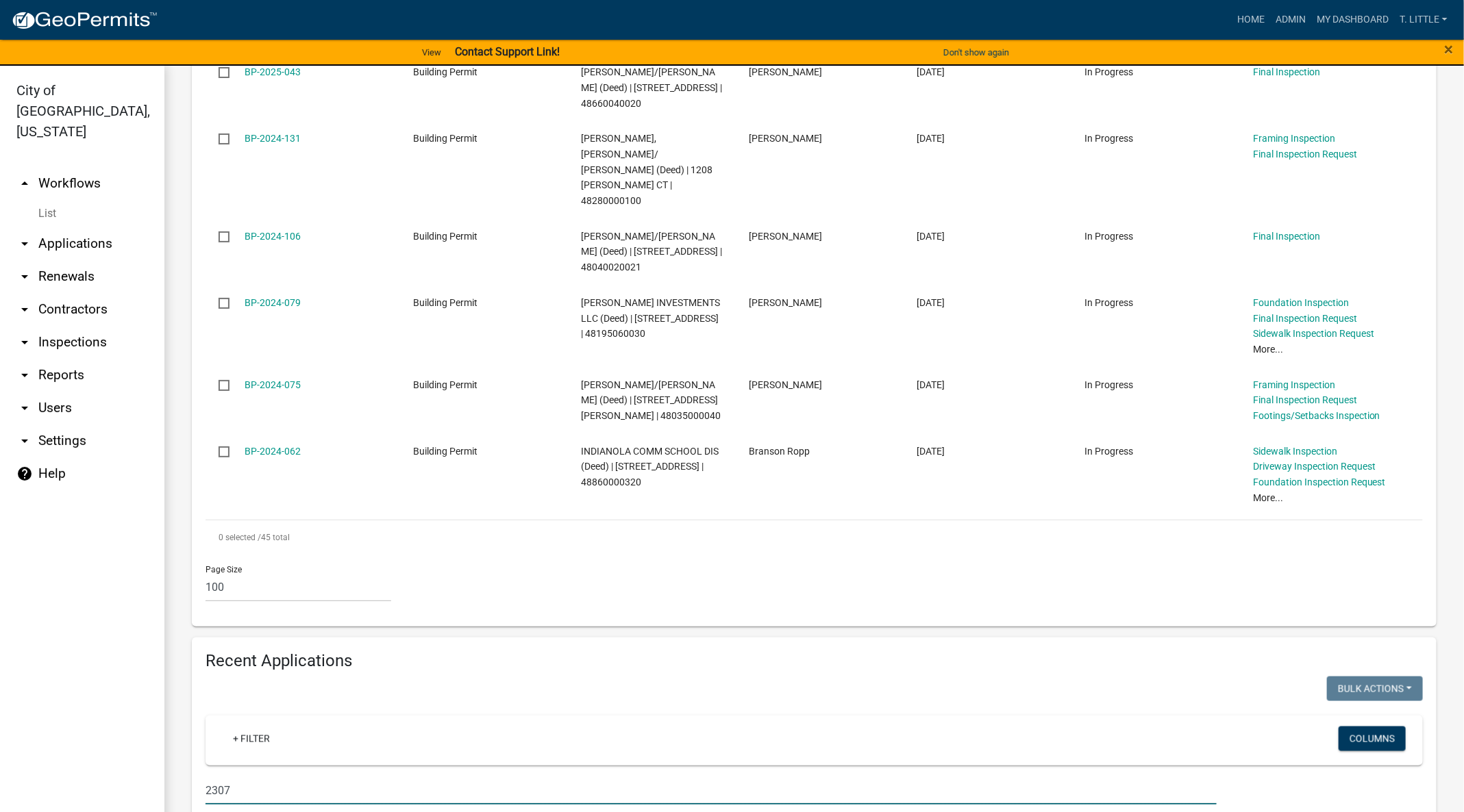
type input "2307"
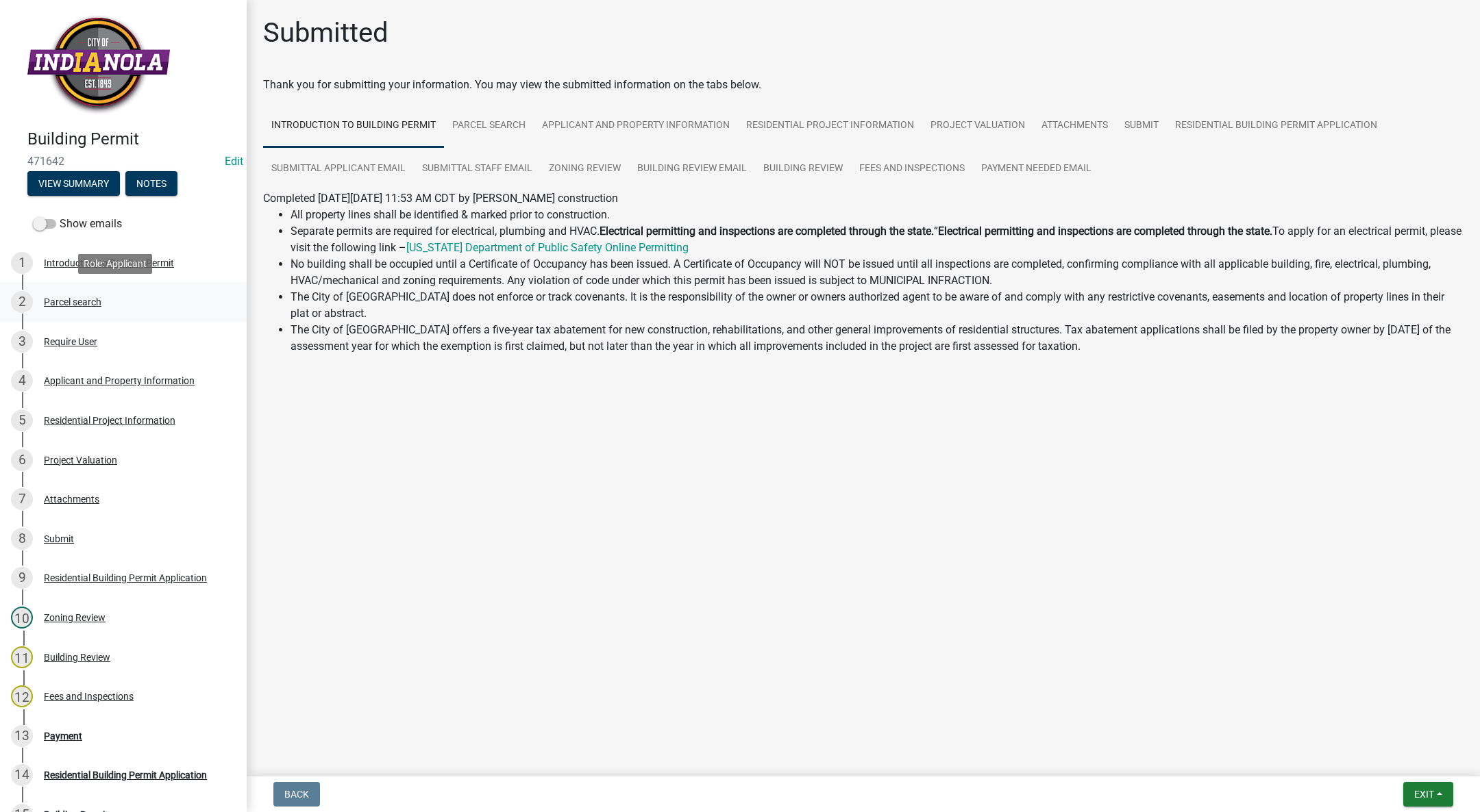
click at [73, 299] on div "Parcel search" at bounding box center [73, 302] width 57 height 10
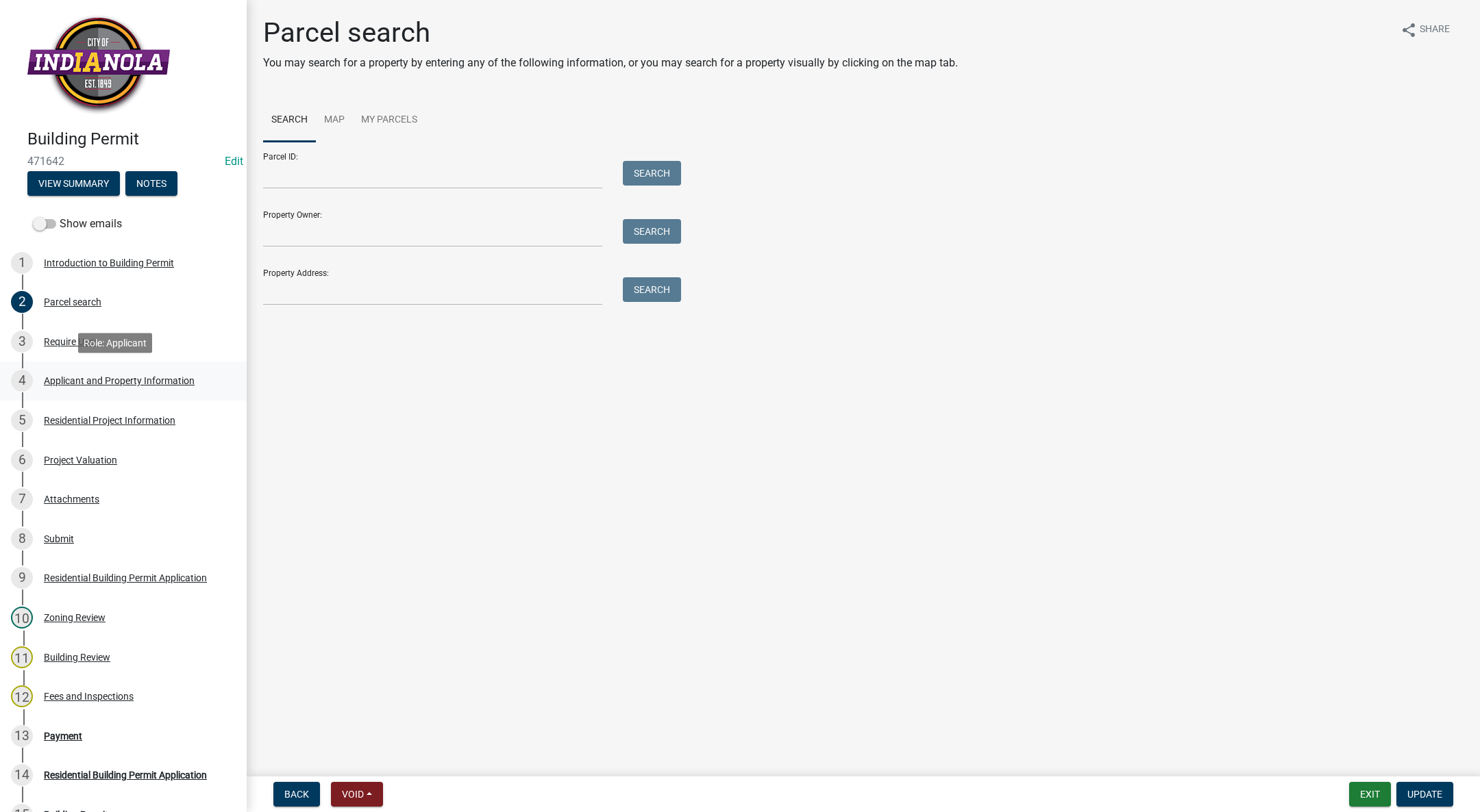
click at [86, 383] on div "Applicant and Property Information" at bounding box center [120, 380] width 151 height 10
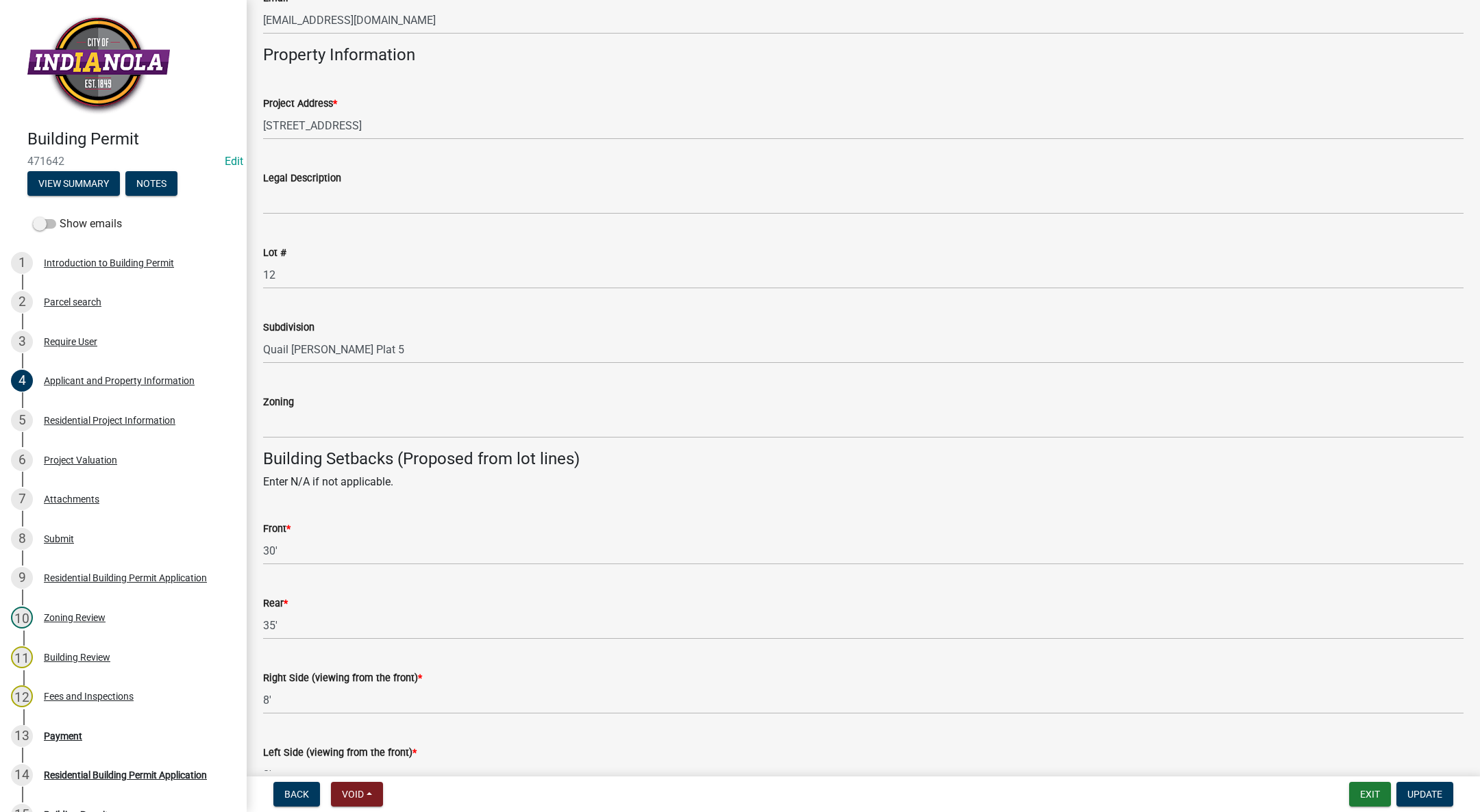
scroll to position [719, 0]
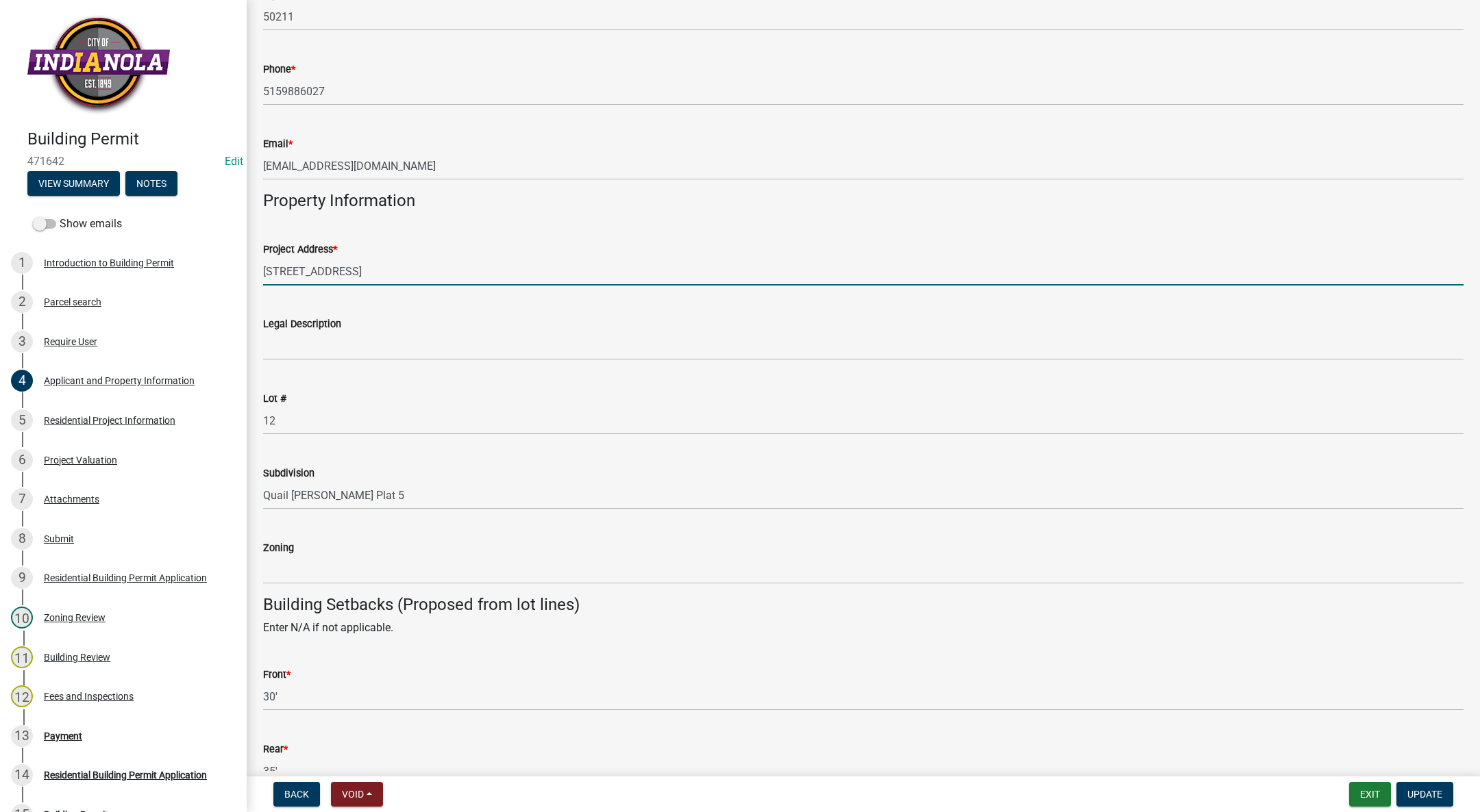
click at [288, 268] on input "2307 N 7th Street" at bounding box center [863, 272] width 1200 height 28
type input "[STREET_ADDRESS]"
click at [1414, 798] on span "Update" at bounding box center [1424, 794] width 35 height 11
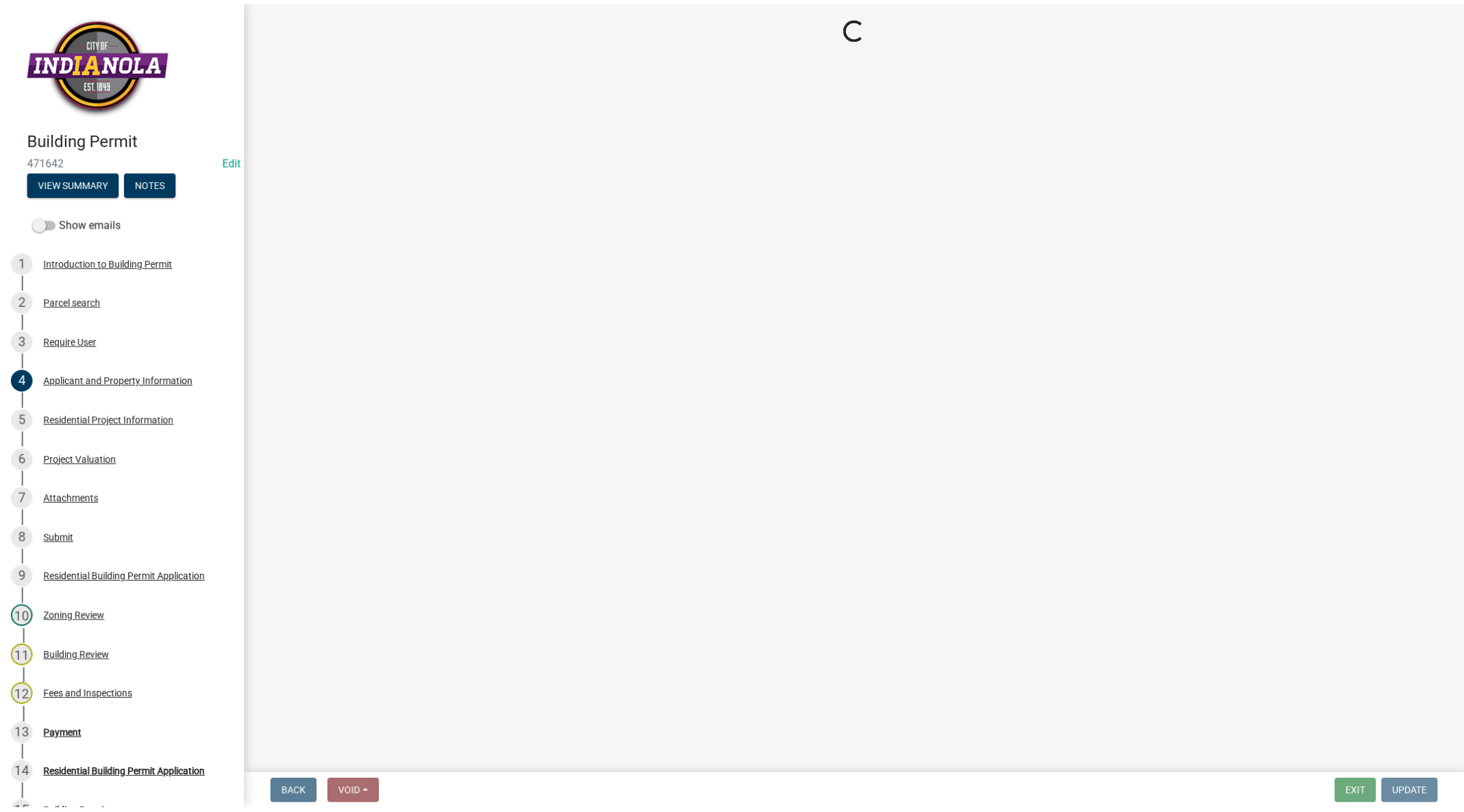
scroll to position [0, 0]
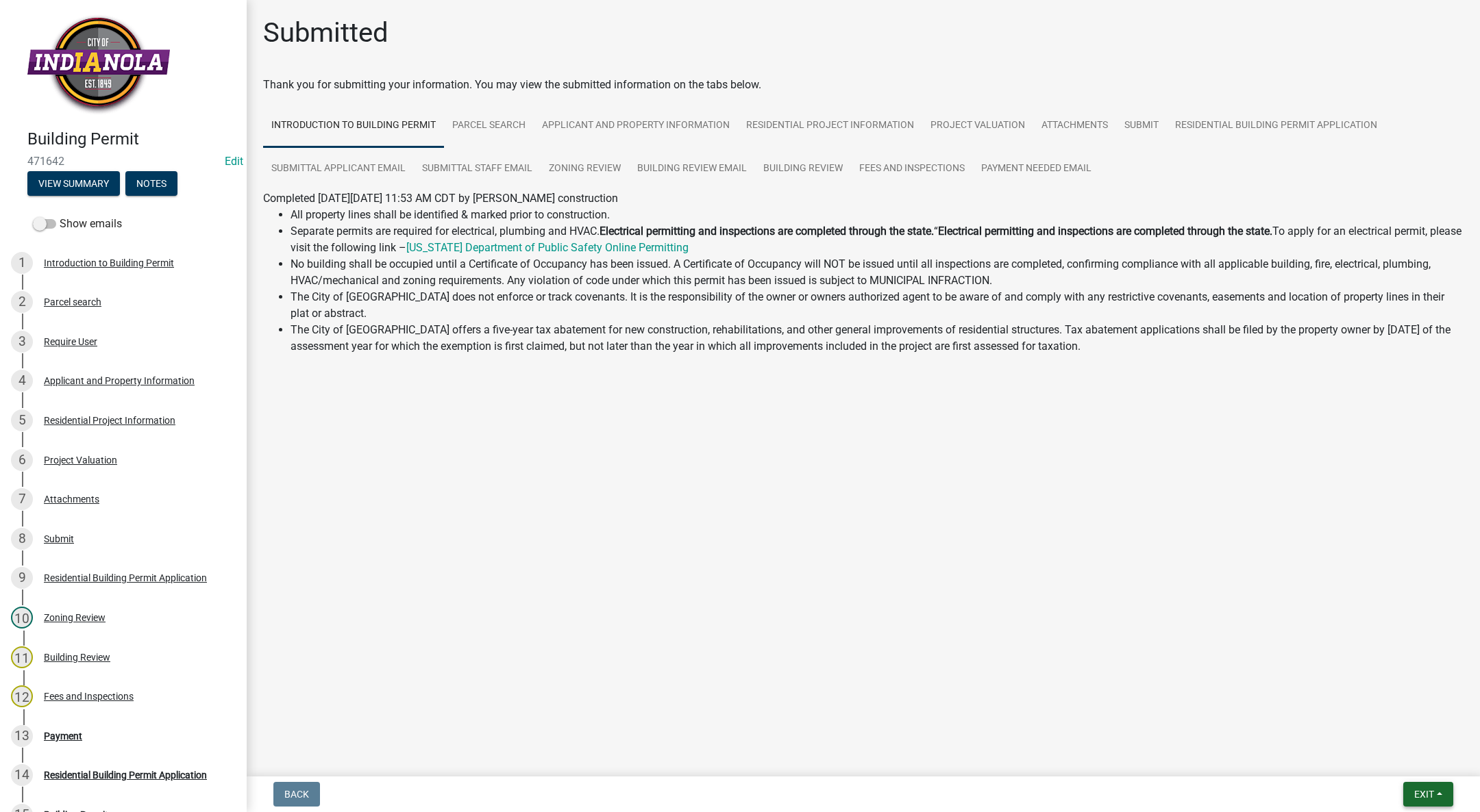
click at [1430, 789] on span "Exit" at bounding box center [1424, 794] width 20 height 11
click at [1381, 747] on button "Save & Exit" at bounding box center [1398, 759] width 109 height 33
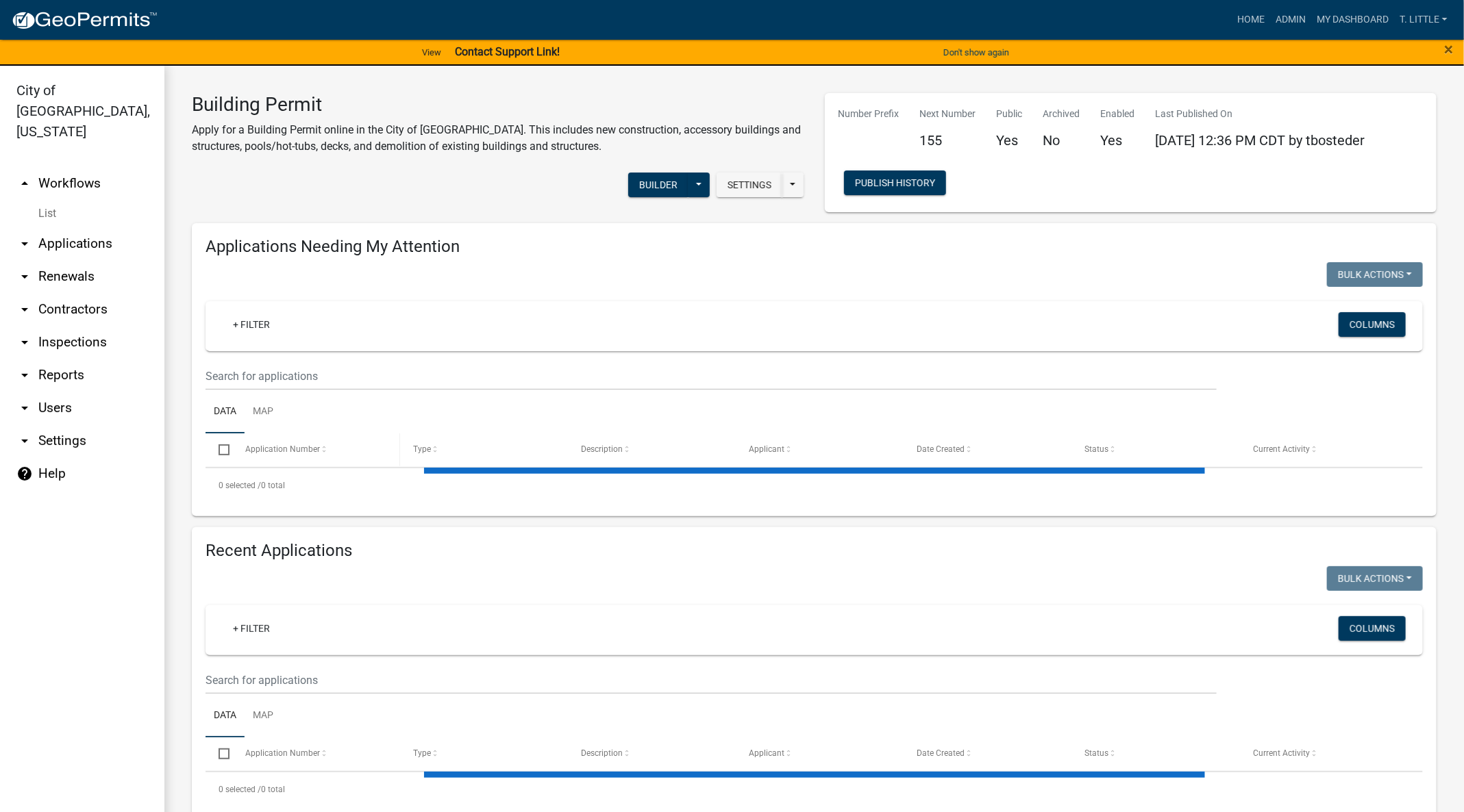
select select "3: 100"
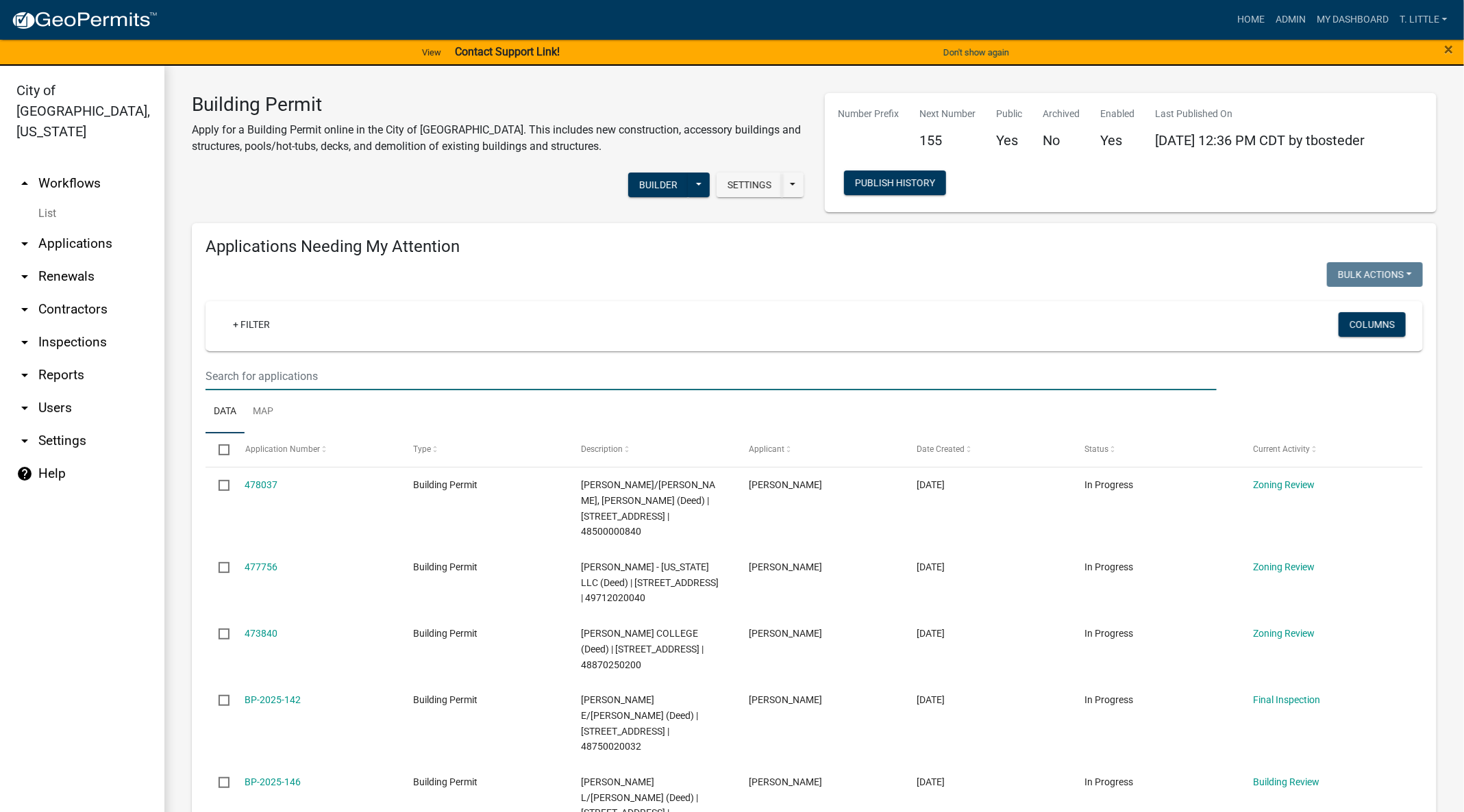
click at [496, 365] on input "text" at bounding box center [711, 377] width 1011 height 28
type input "2308"
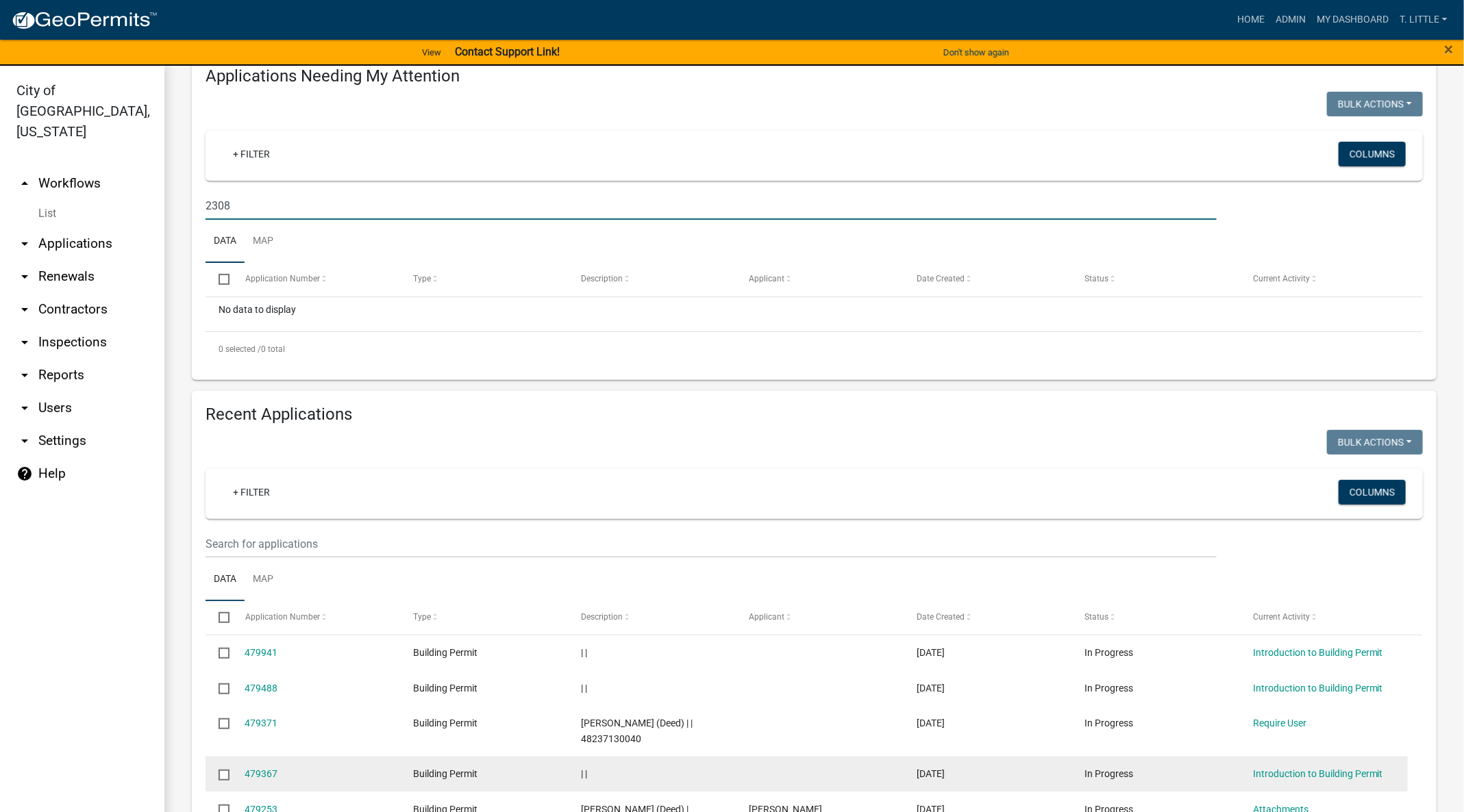
scroll to position [308, 0]
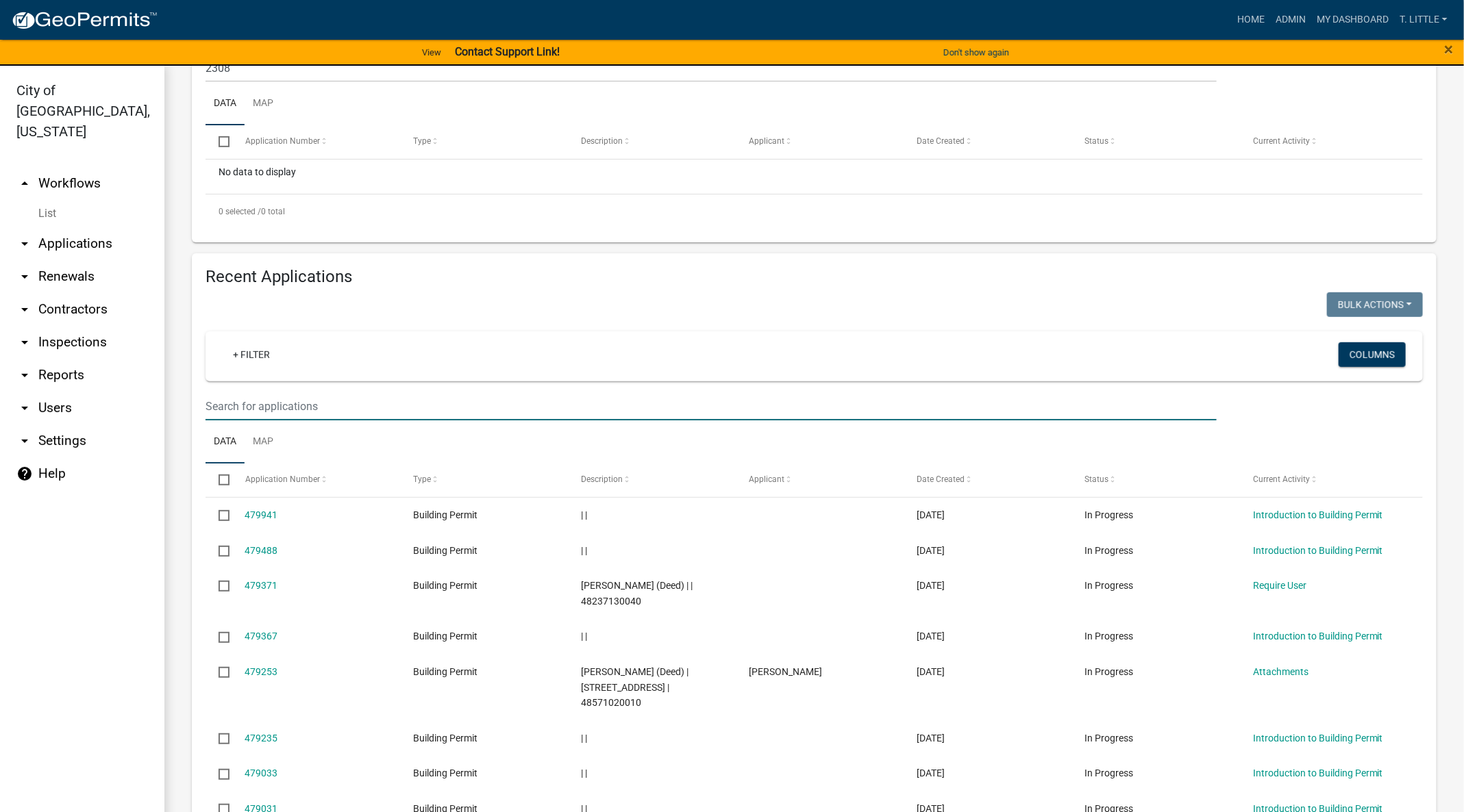
click at [490, 408] on input "text" at bounding box center [711, 406] width 1011 height 28
type input "2308"
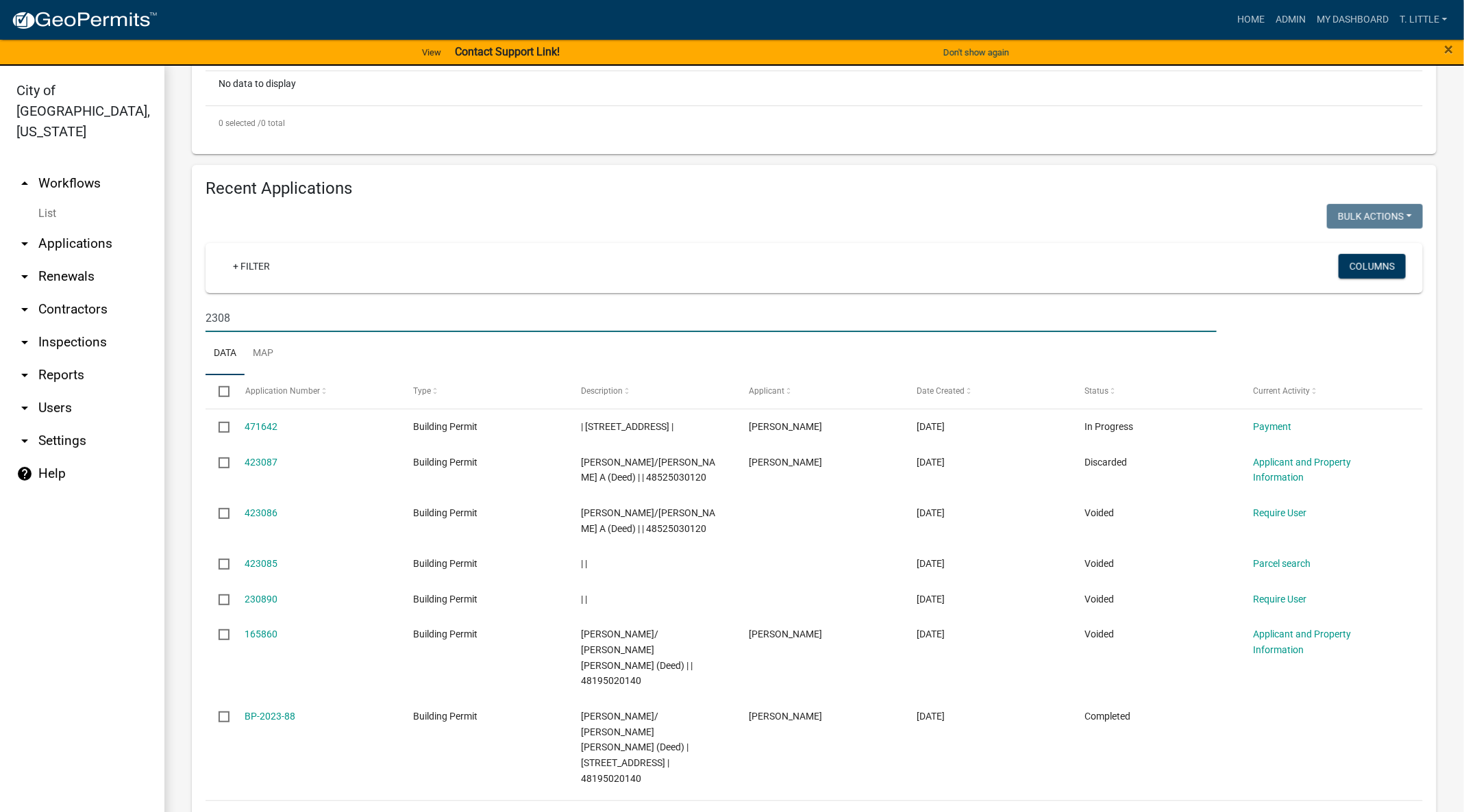
scroll to position [16, 0]
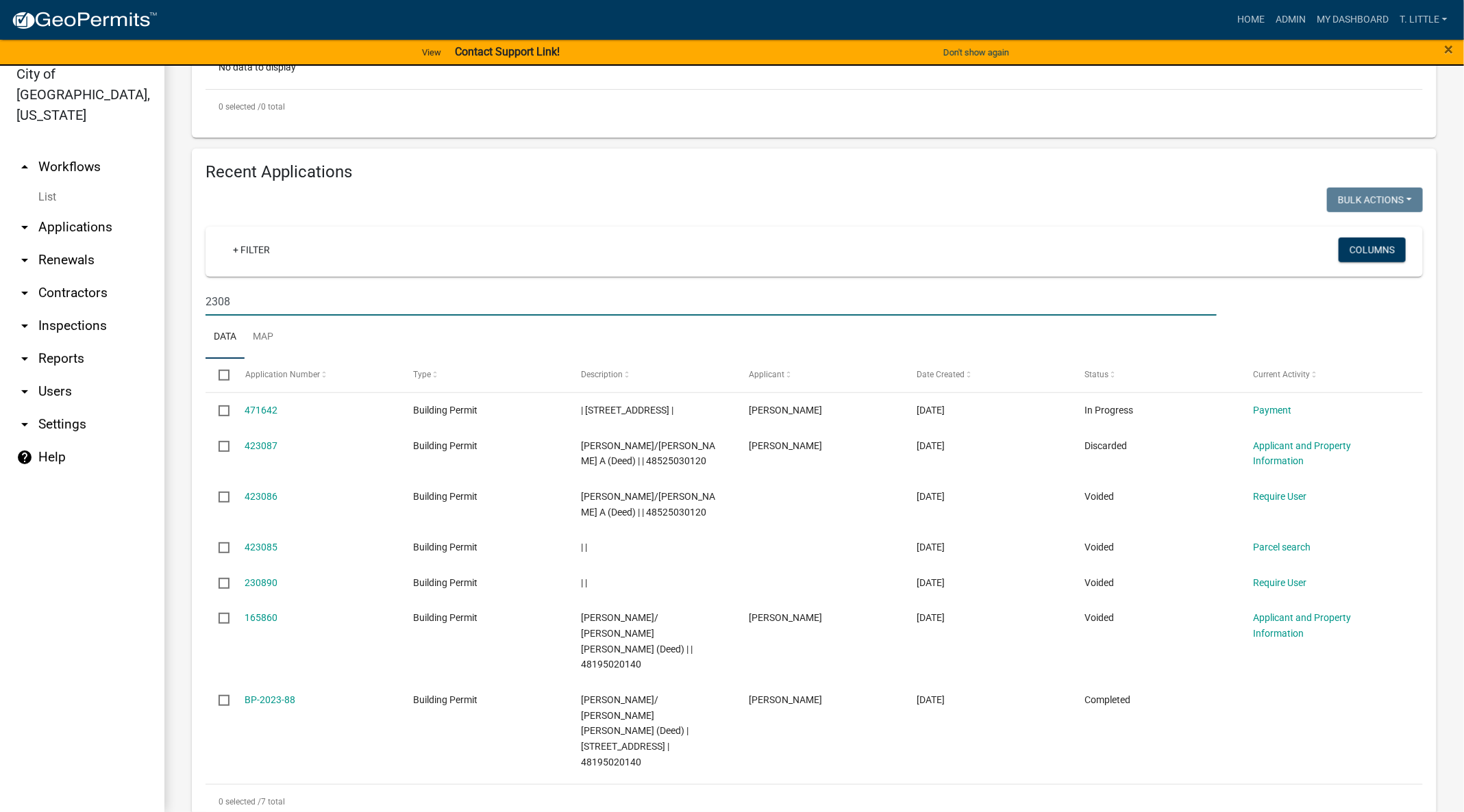
click at [466, 294] on input "2308" at bounding box center [711, 301] width 1011 height 28
click at [466, 296] on input "2308" at bounding box center [711, 301] width 1011 height 28
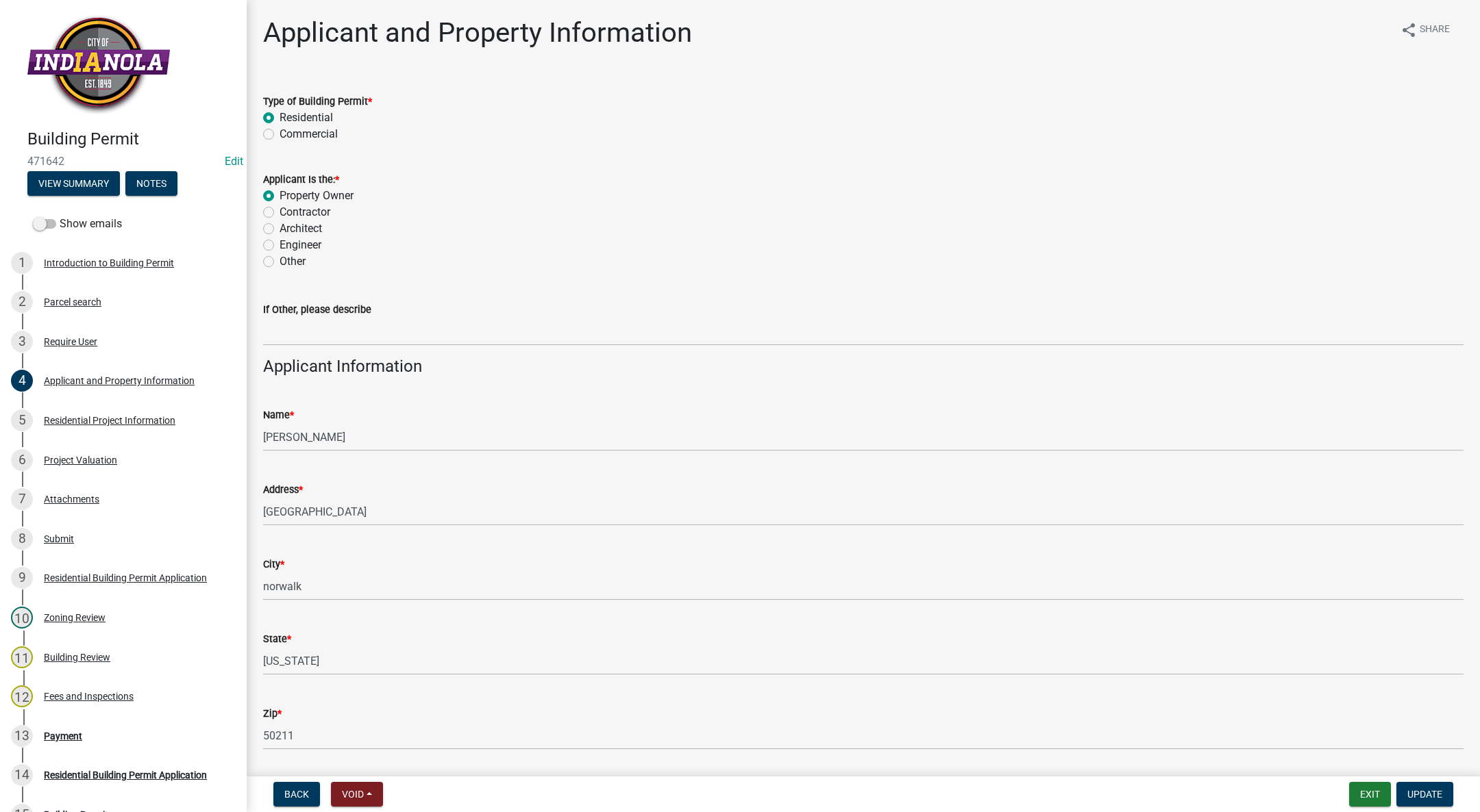
scroll to position [514, 0]
